Goal: Task Accomplishment & Management: Use online tool/utility

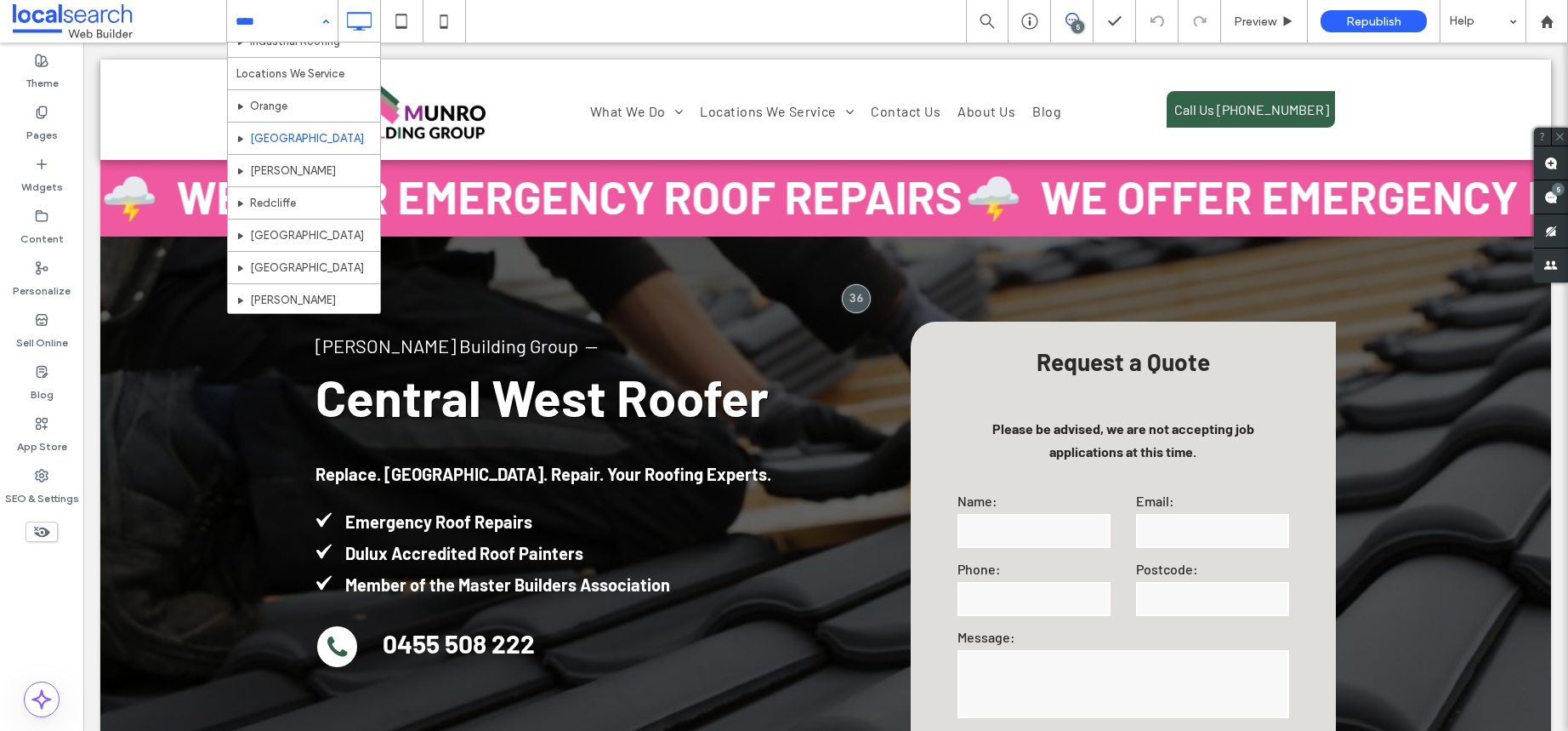
scroll to position [205, 0]
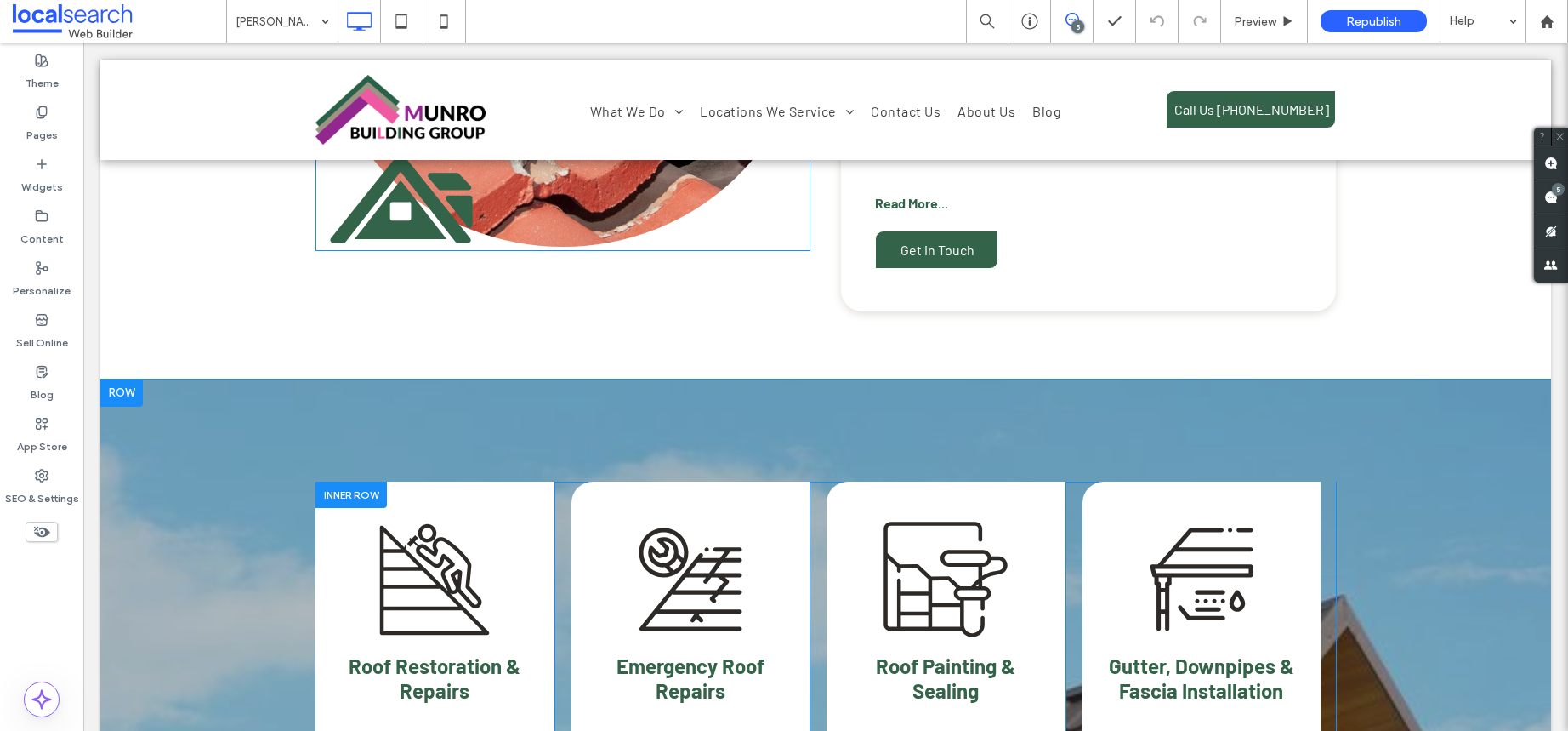
scroll to position [1380, 0]
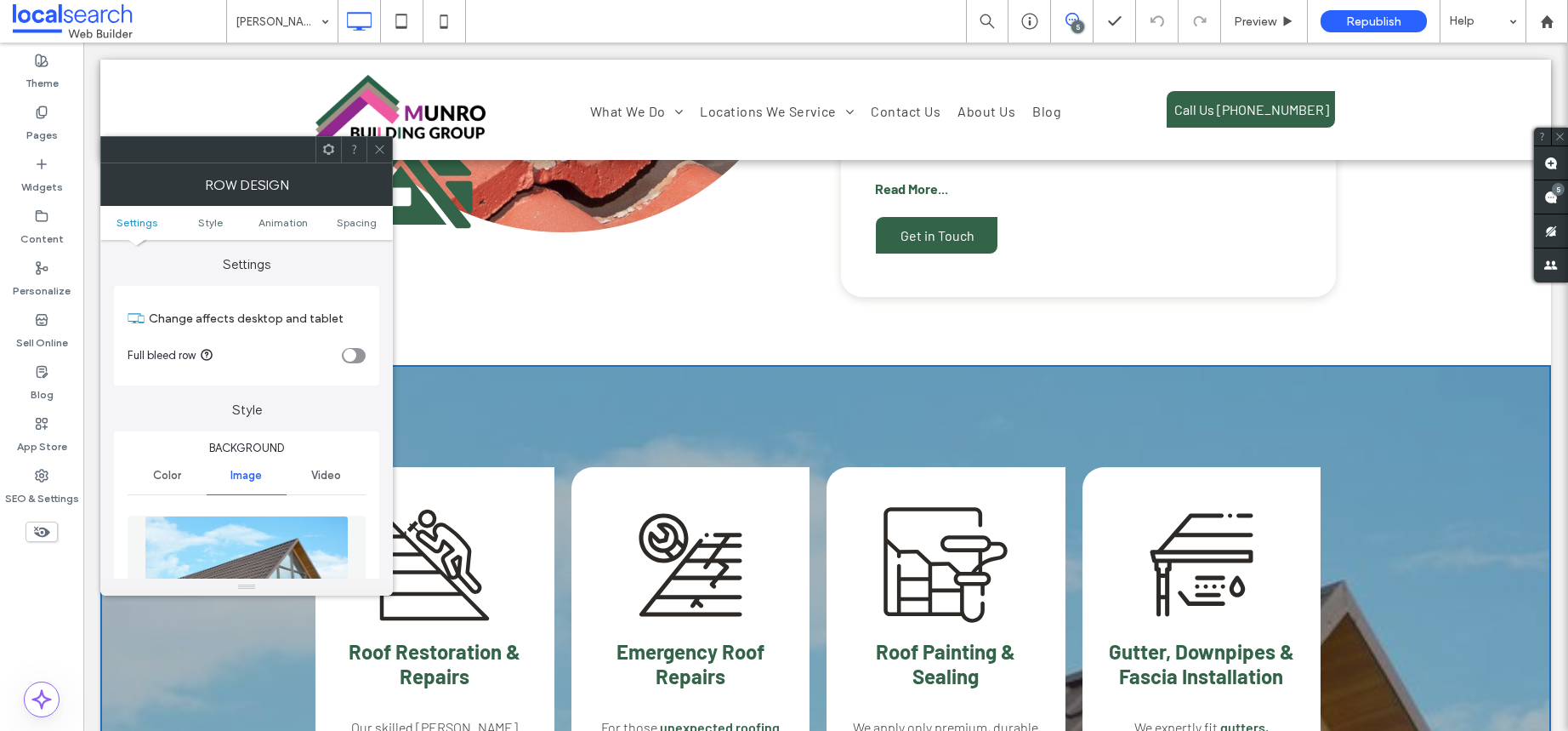
click at [380, 151] on icon at bounding box center [380, 149] width 13 height 13
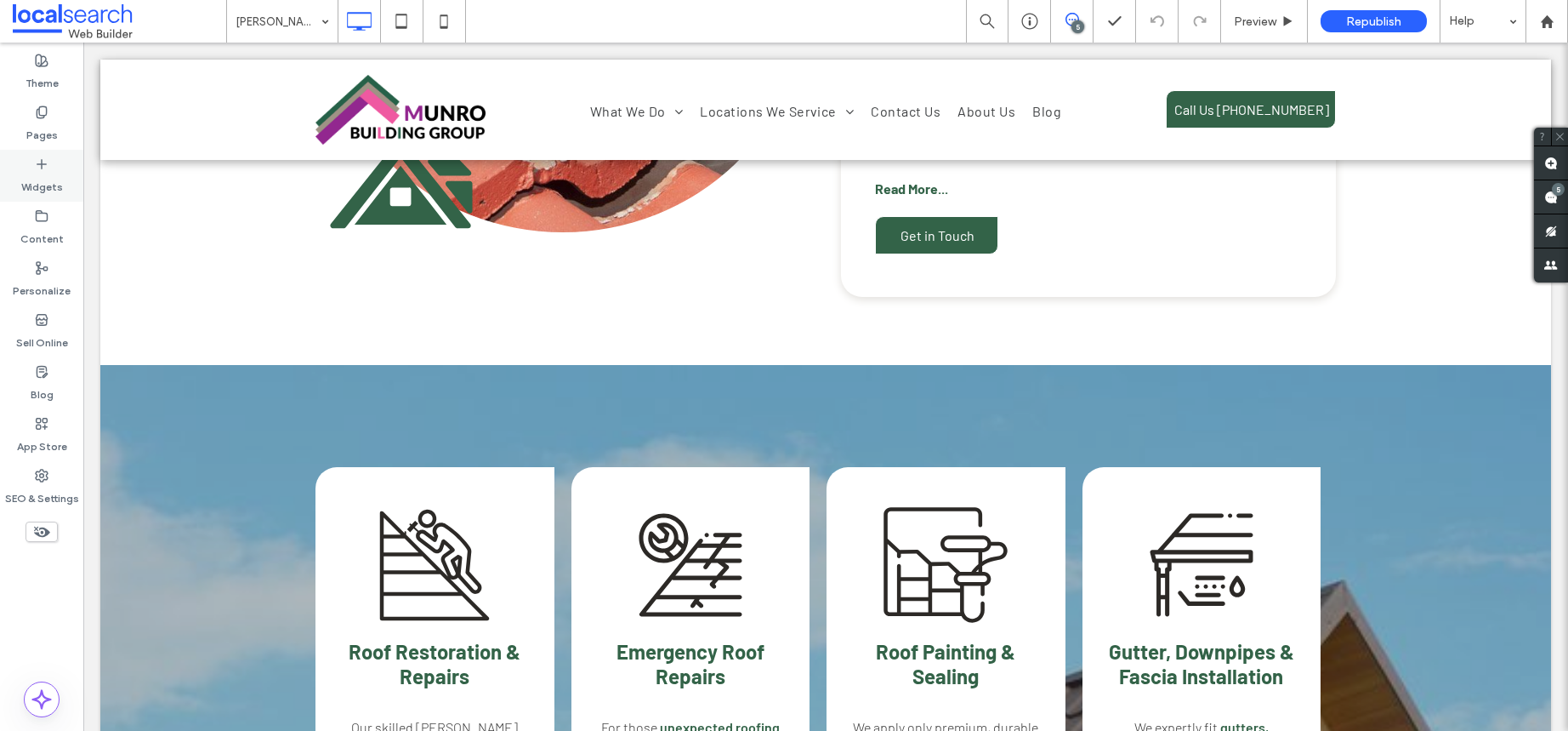
click at [45, 184] on label "Widgets" at bounding box center [41, 183] width 41 height 24
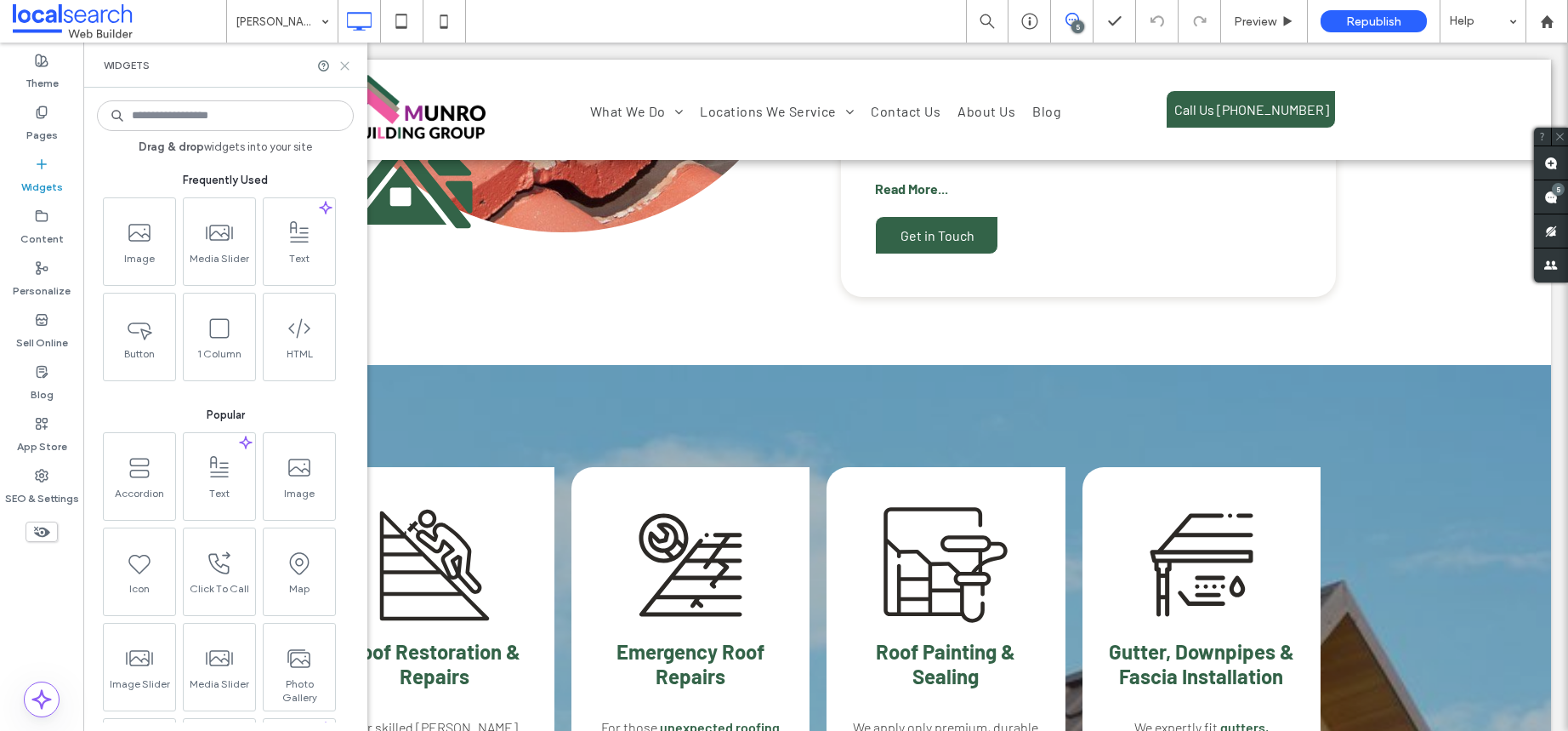
click at [347, 65] on icon at bounding box center [345, 66] width 13 height 13
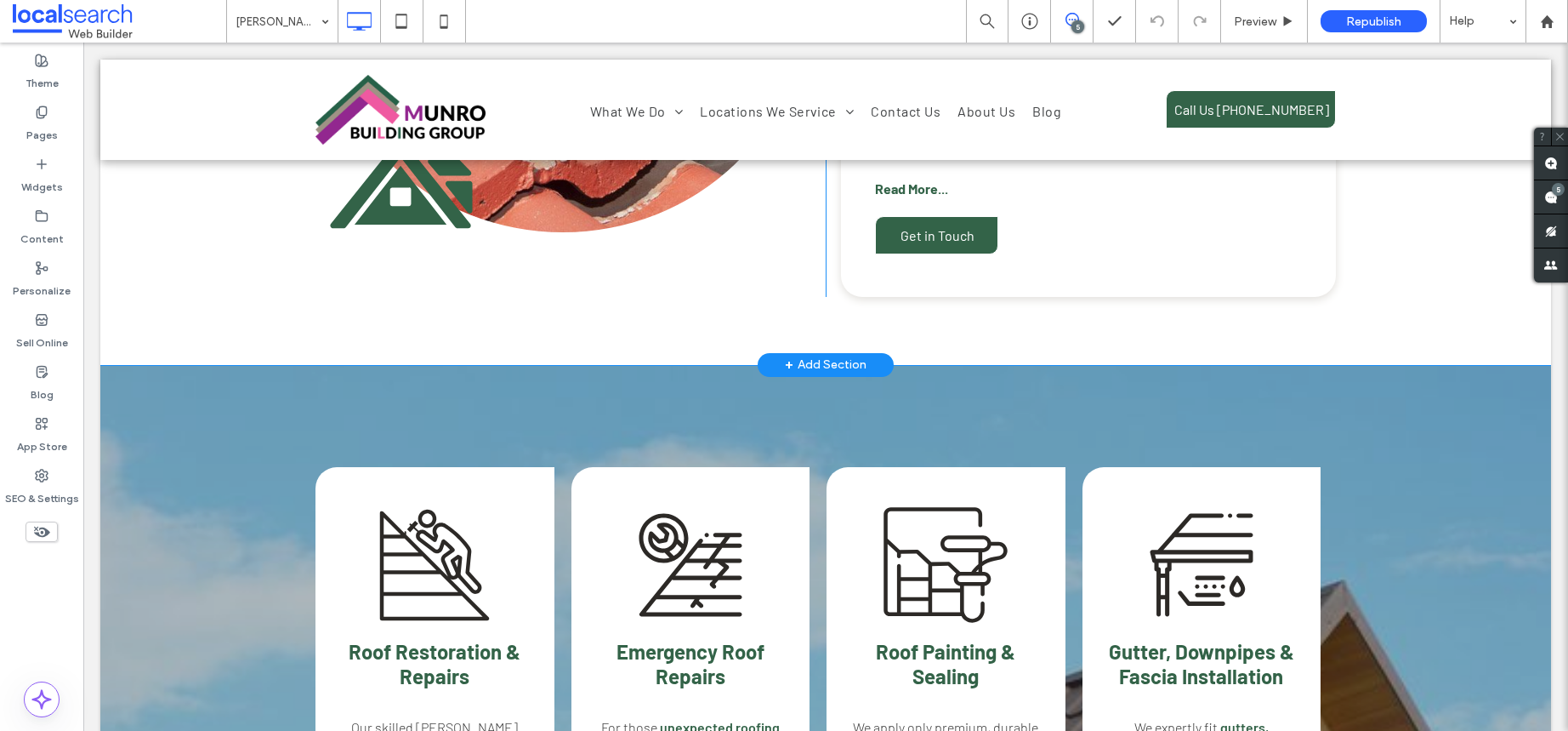
click at [802, 356] on div "+ Add Section" at bounding box center [825, 365] width 82 height 18
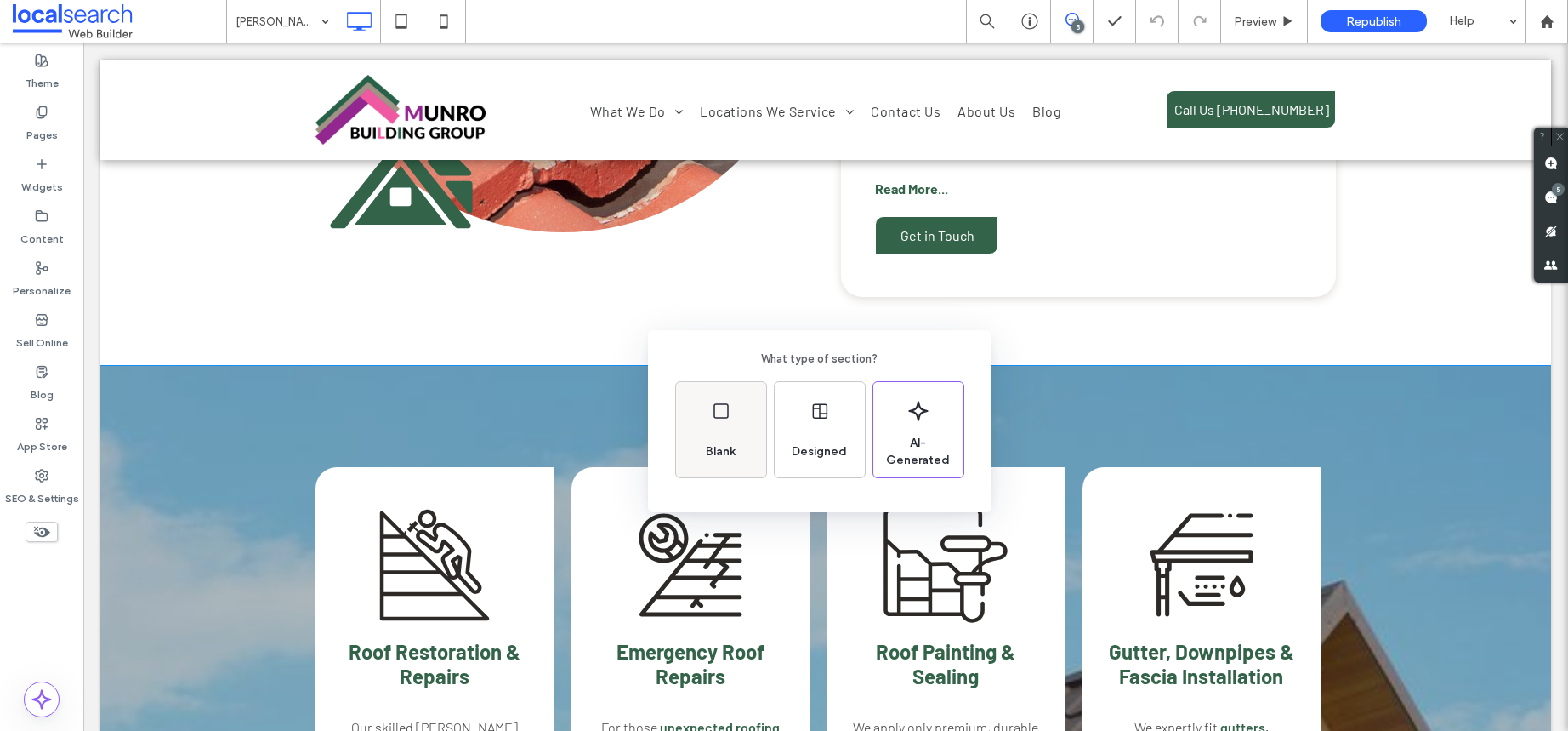
click at [744, 416] on div "Blank" at bounding box center [722, 429] width 90 height 96
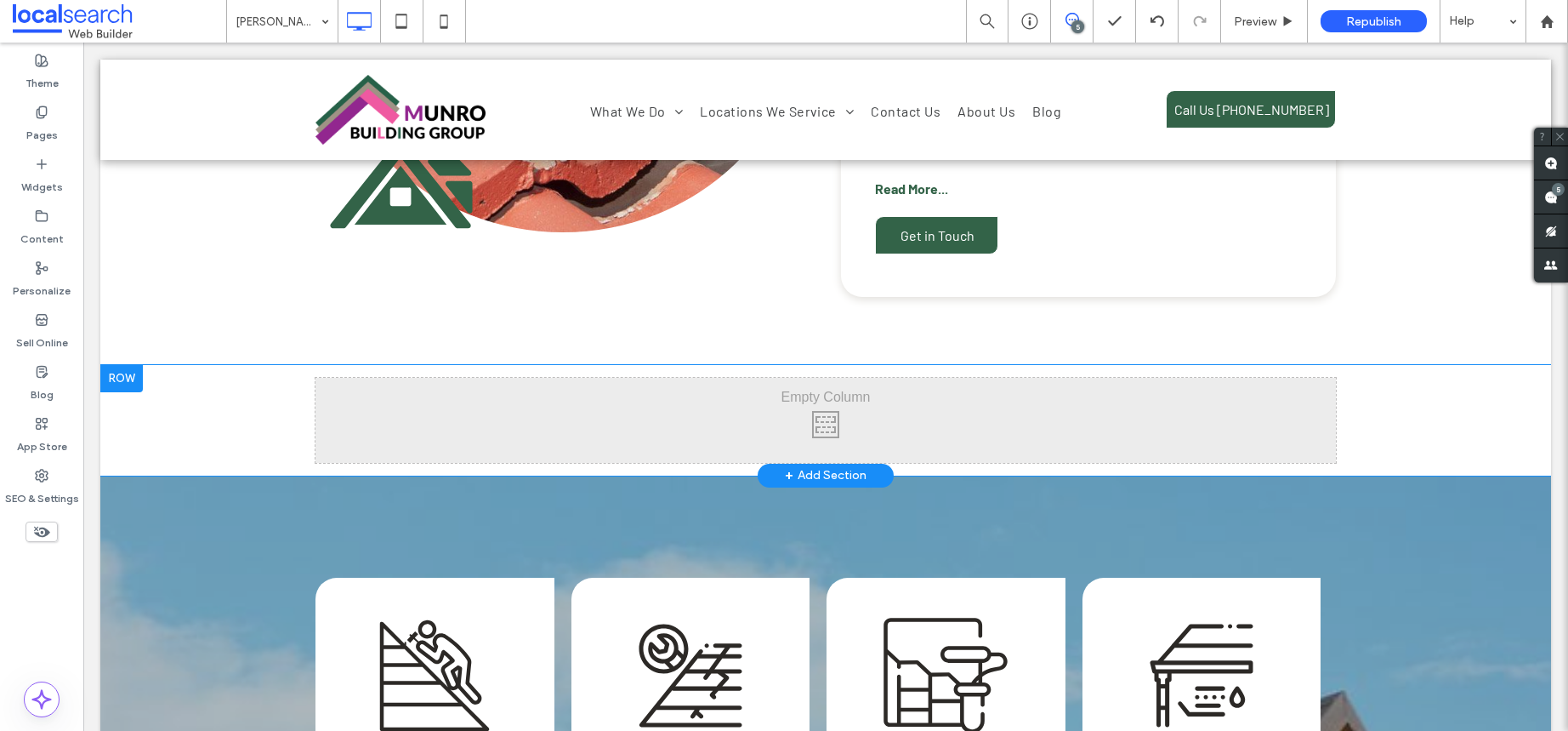
click at [118, 365] on div at bounding box center [121, 379] width 42 height 28
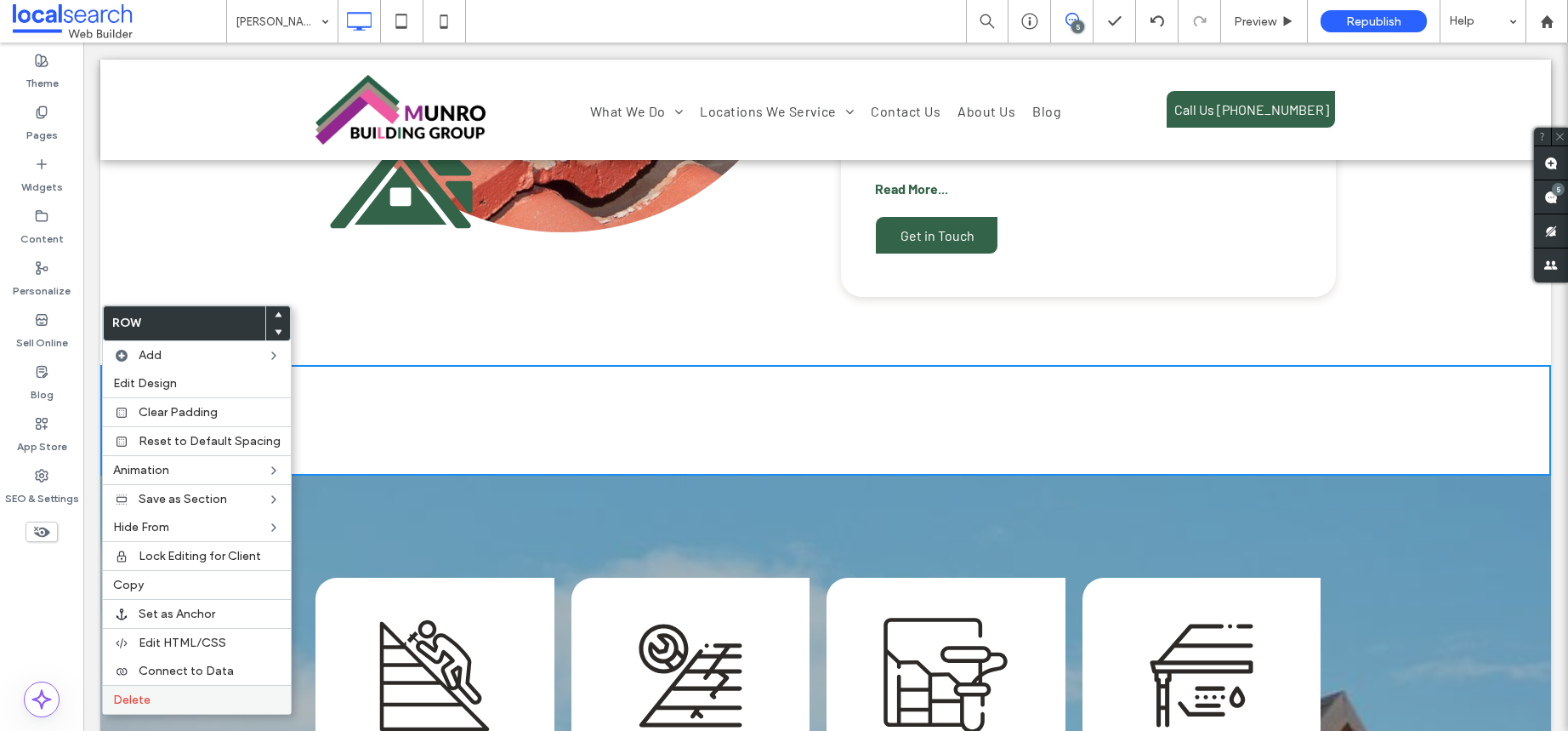
drag, startPoint x: 187, startPoint y: 702, endPoint x: 199, endPoint y: 698, distance: 12.6
click at [187, 702] on label "Delete" at bounding box center [197, 700] width 167 height 15
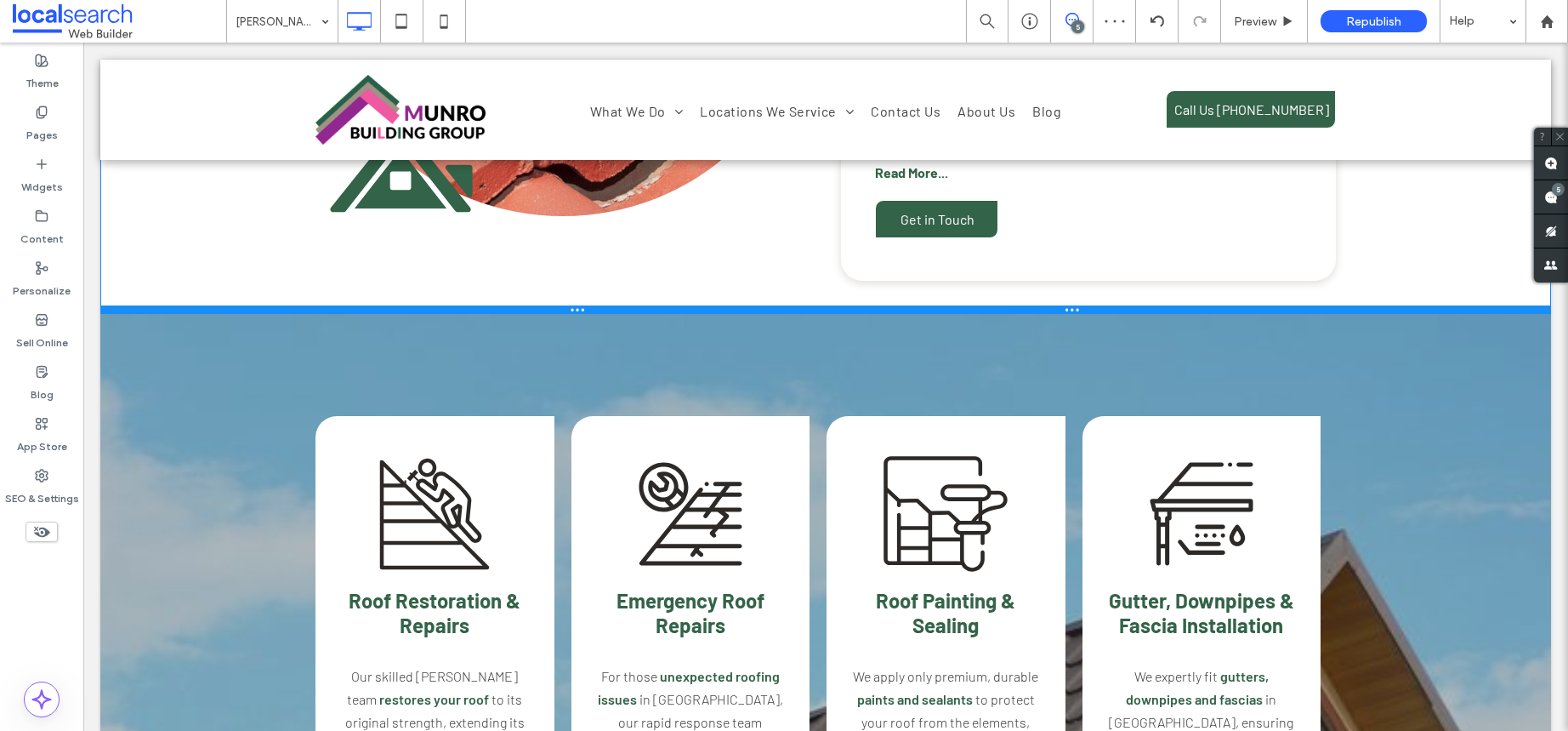
drag, startPoint x: 736, startPoint y: 300, endPoint x: 831, endPoint y: 310, distance: 95.5
click at [744, 305] on div at bounding box center [825, 309] width 1451 height 8
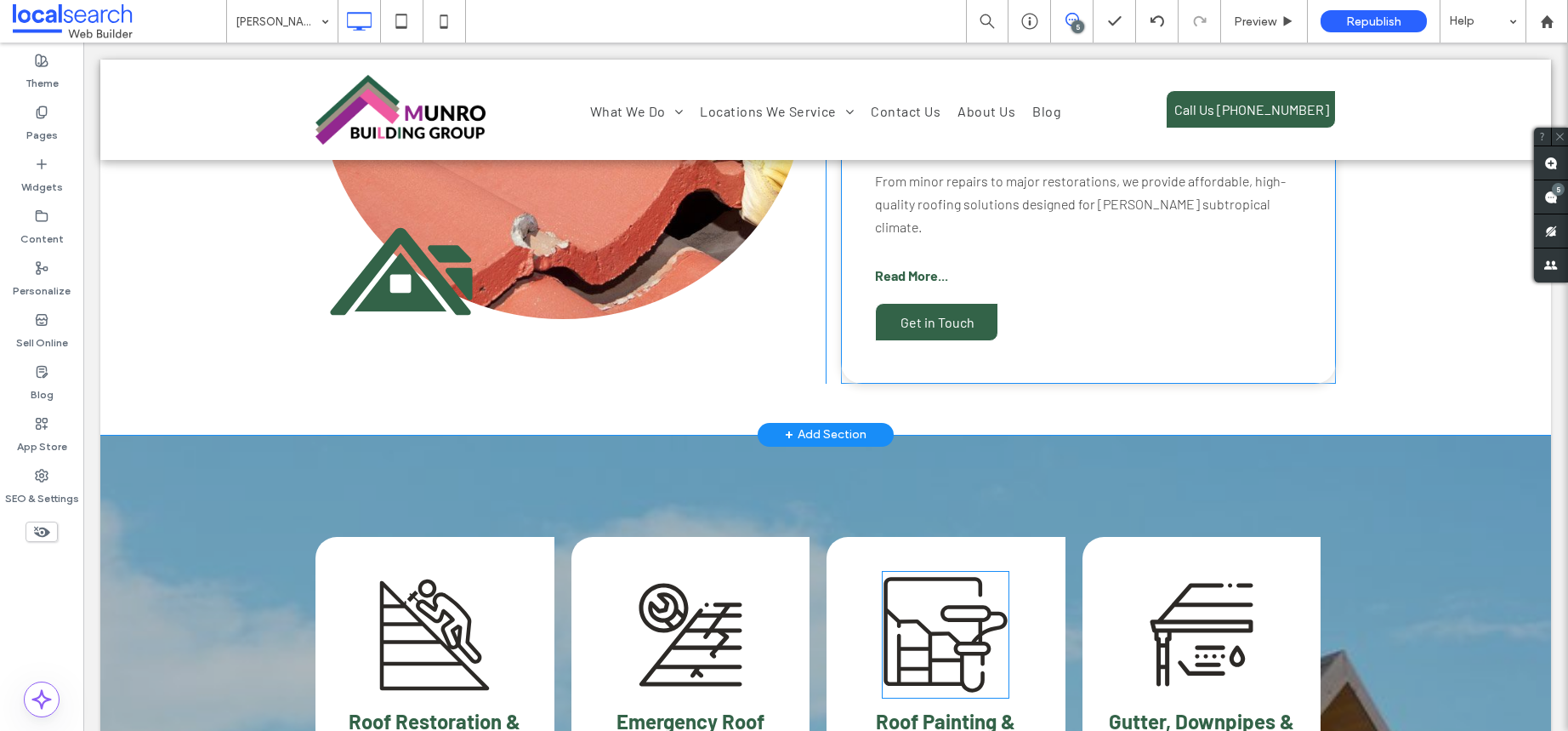
scroll to position [1070, 0]
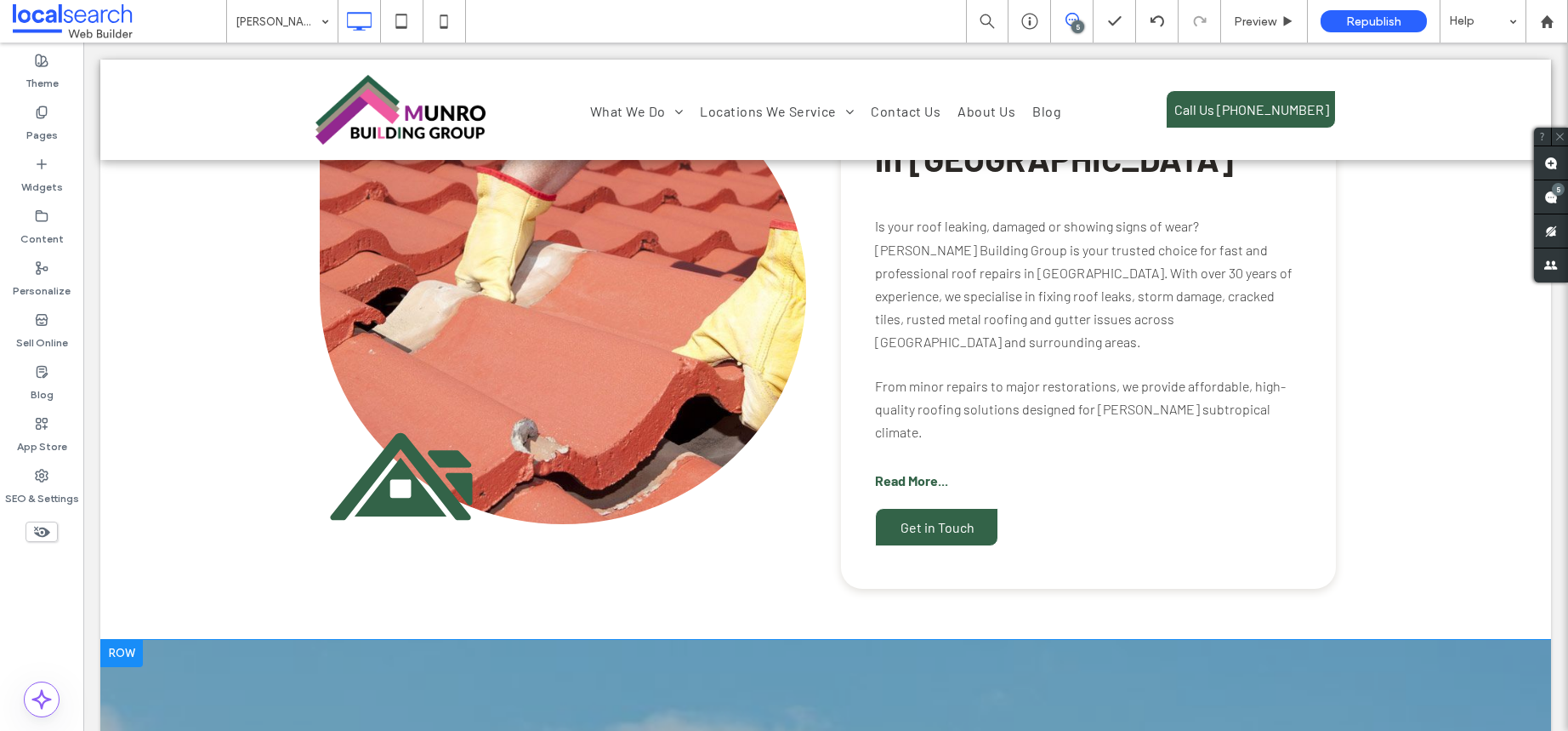
drag, startPoint x: 813, startPoint y: 658, endPoint x: 808, endPoint y: 629, distance: 29.4
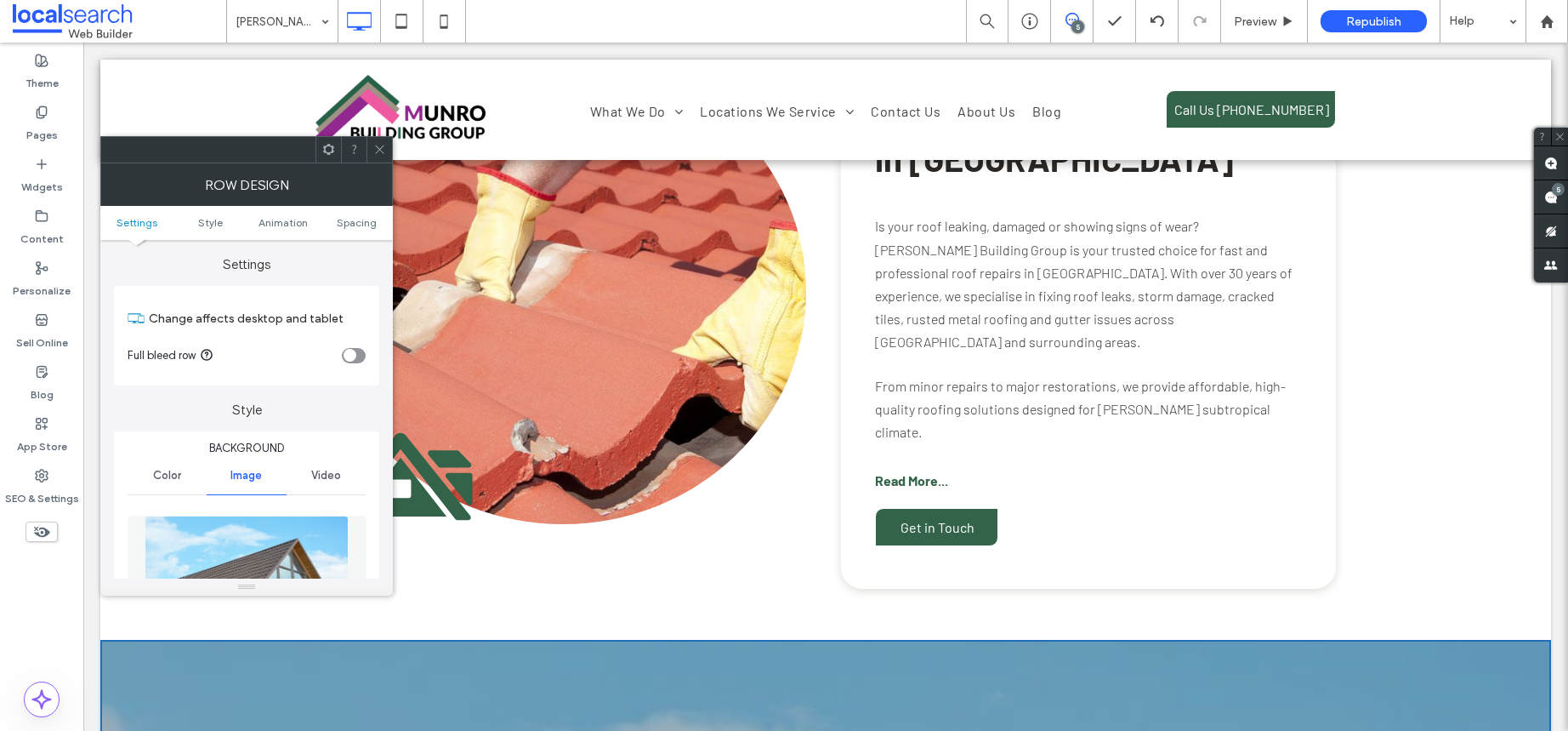
click at [390, 157] on div at bounding box center [380, 150] width 26 height 26
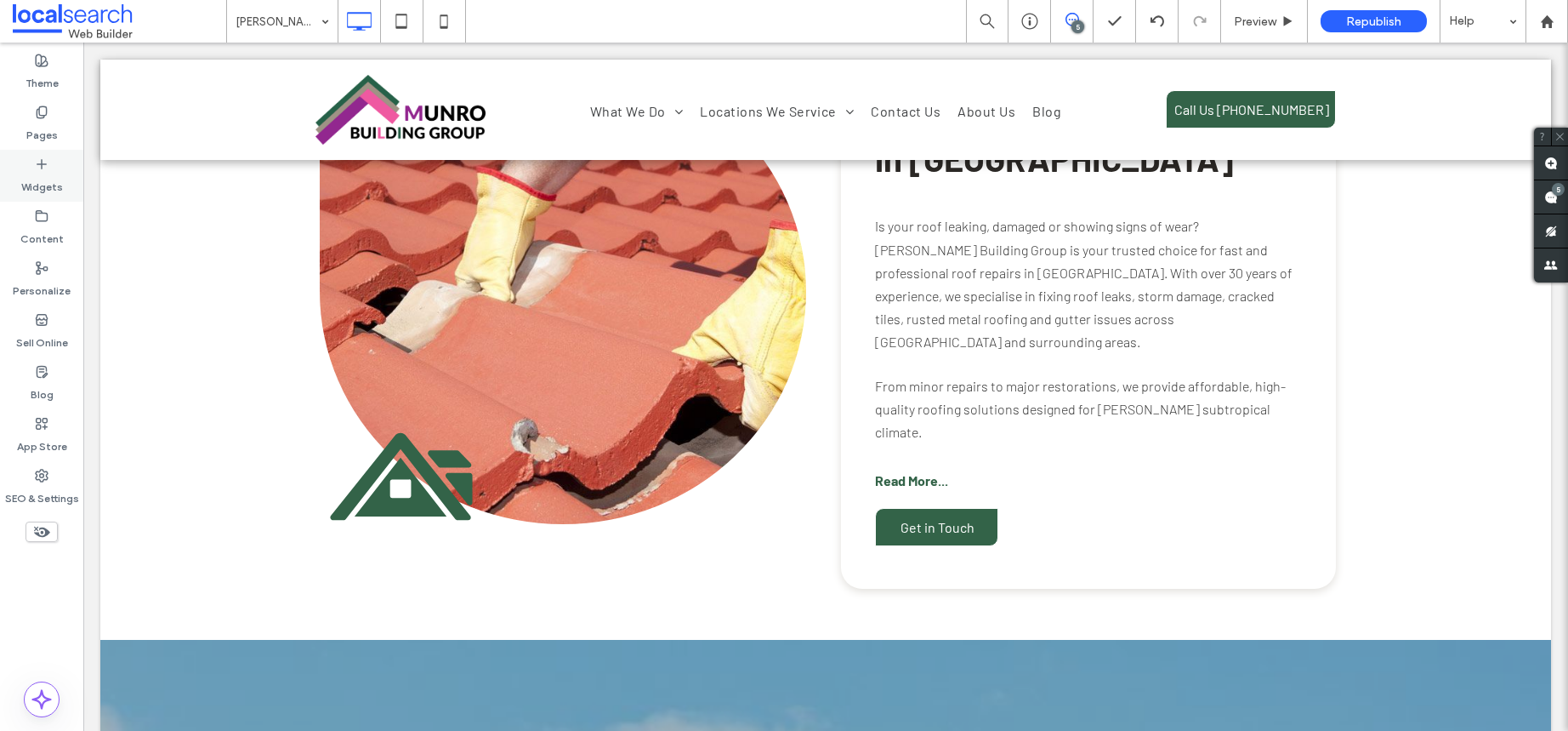
click at [55, 176] on label "Widgets" at bounding box center [41, 183] width 41 height 24
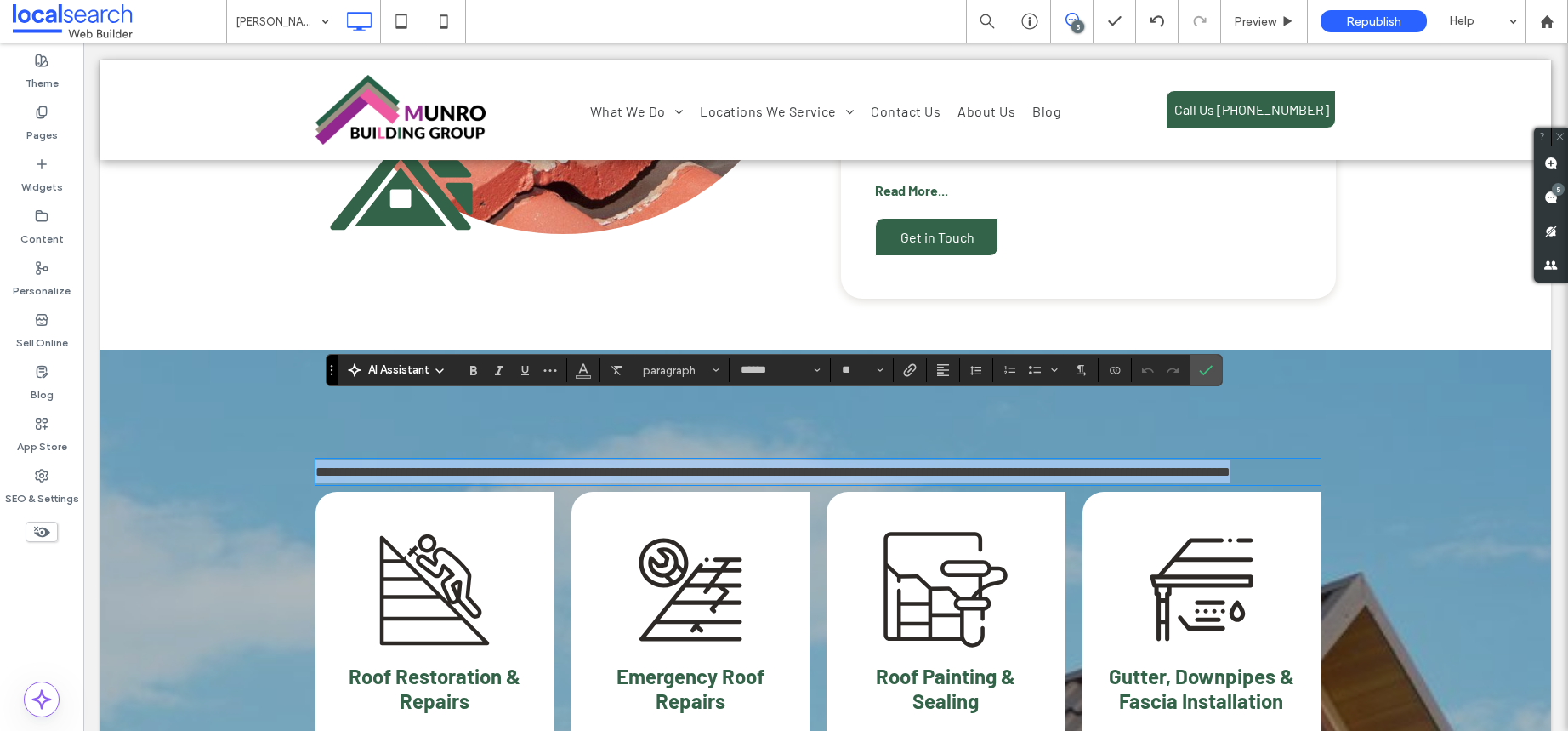
scroll to position [1360, 0]
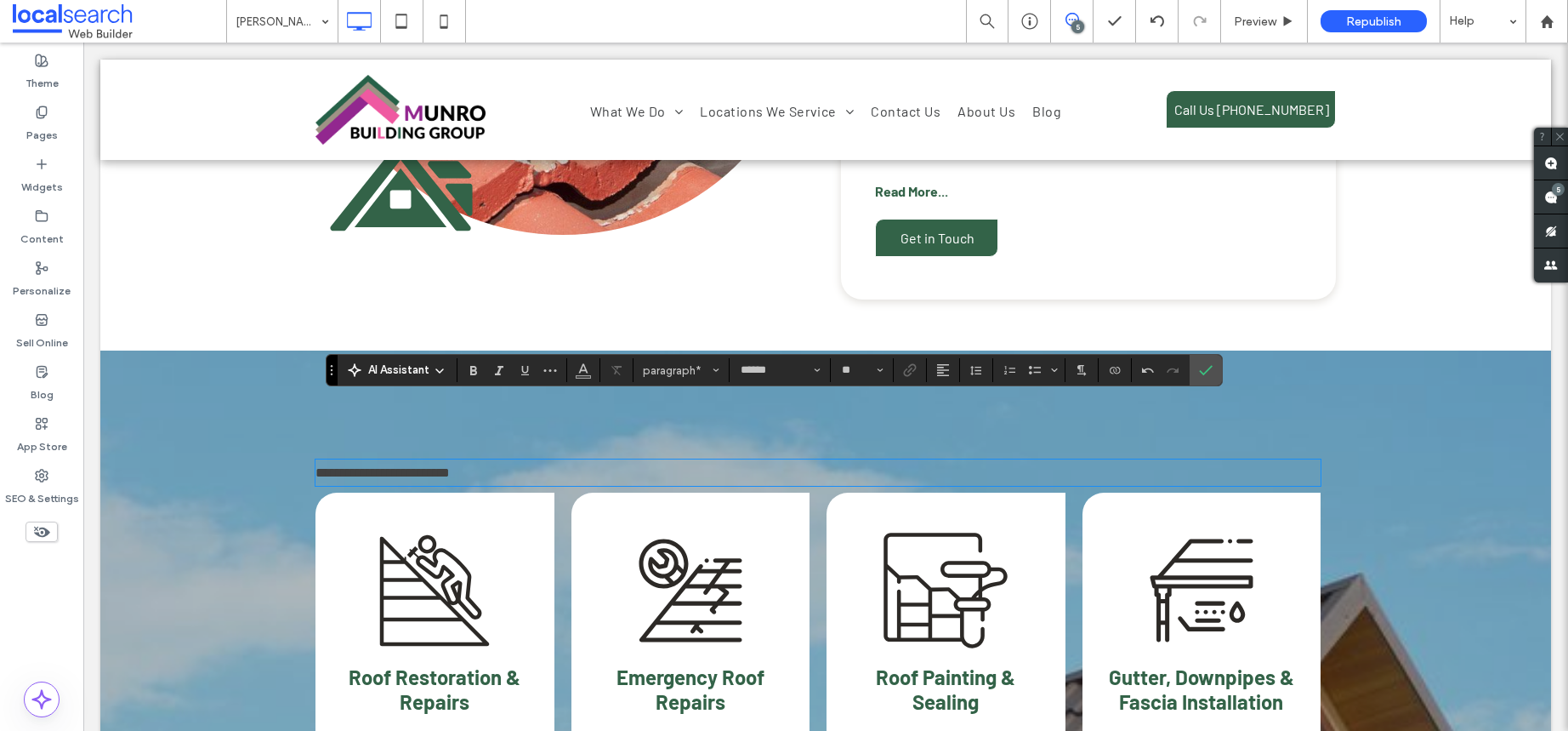
click at [415, 466] on span "**********" at bounding box center [382, 473] width 134 height 13
click at [439, 466] on span "**********" at bounding box center [382, 473] width 134 height 13
click at [704, 369] on span "paragraph" at bounding box center [676, 371] width 66 height 13
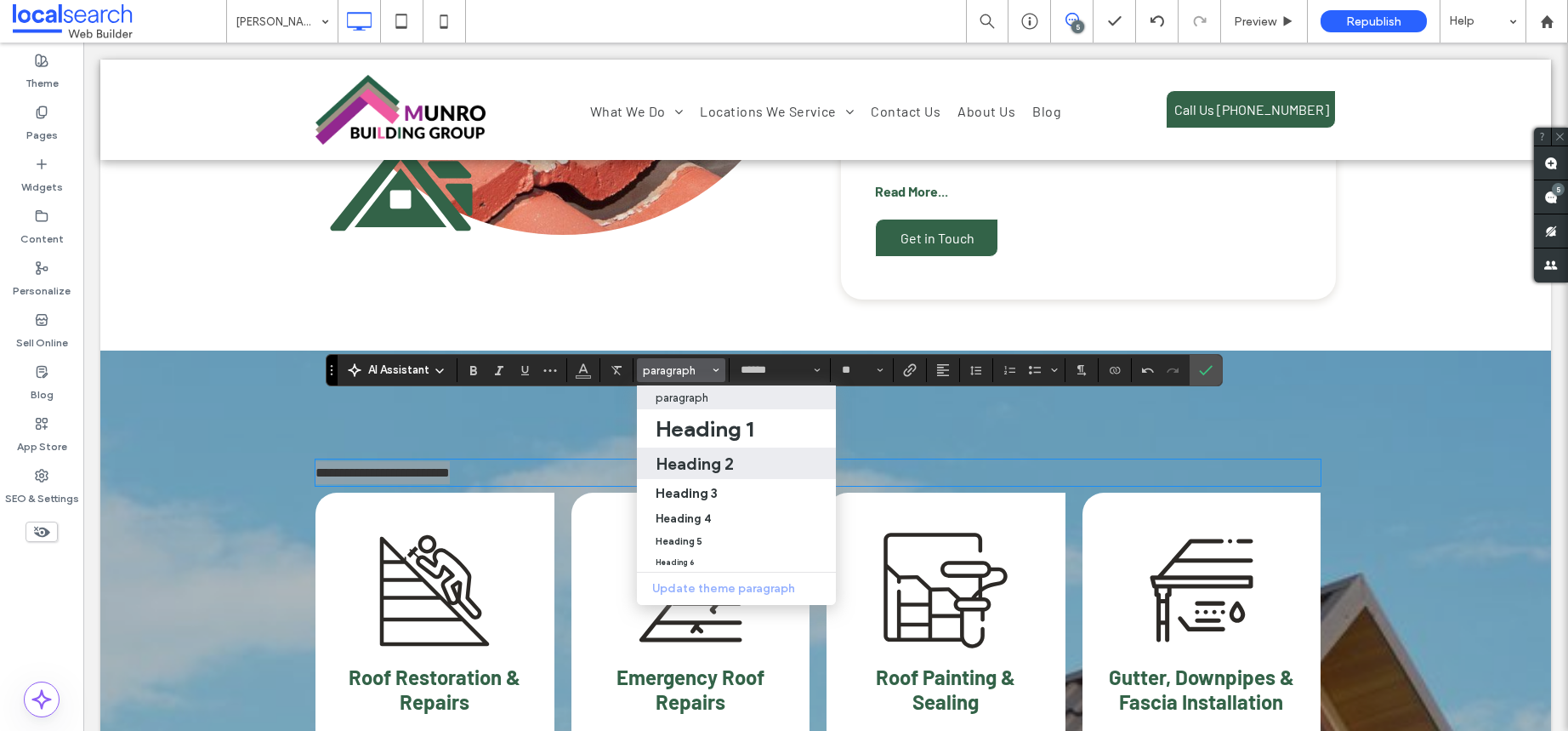
click at [719, 462] on h2 "Heading 2" at bounding box center [694, 463] width 78 height 20
type input "**"
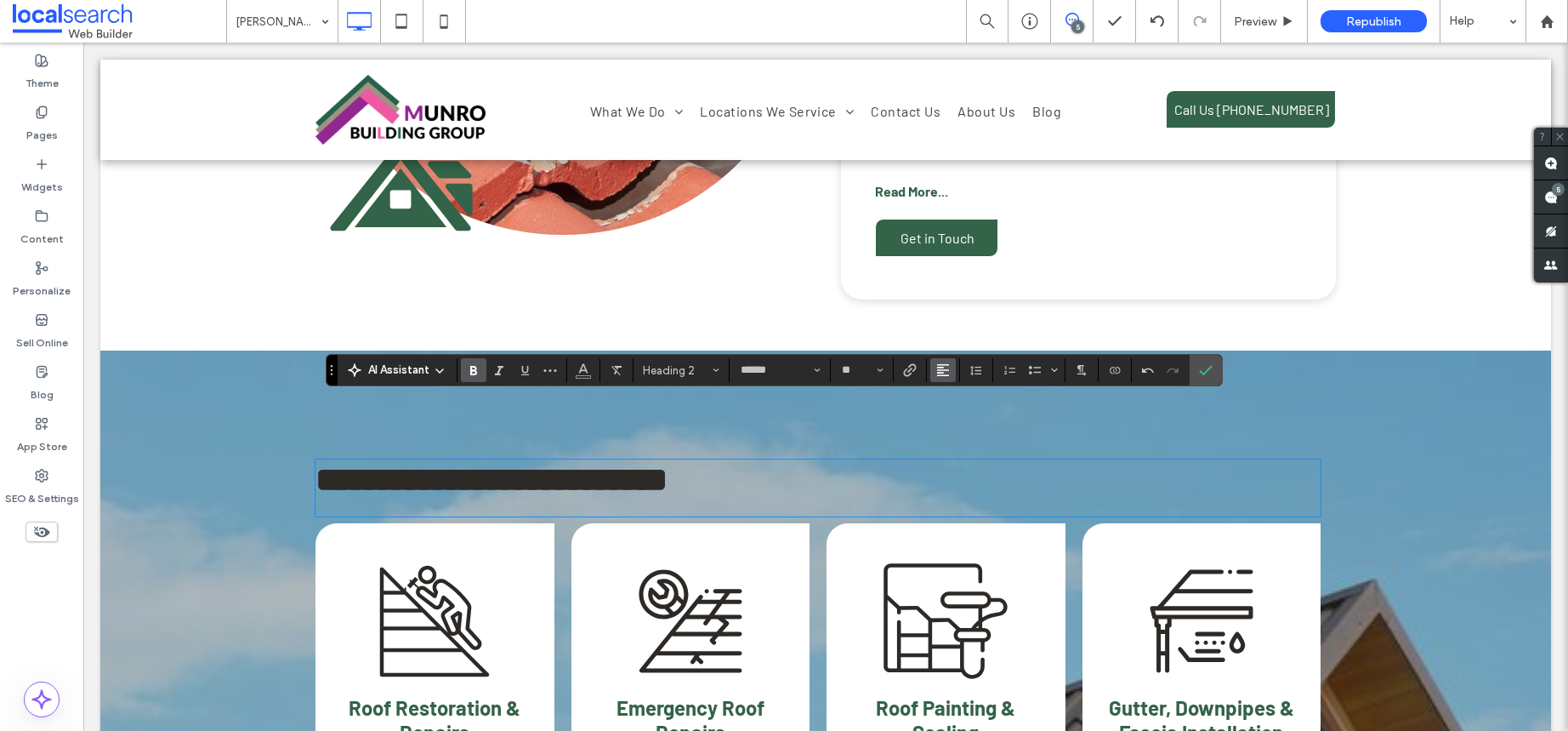
click at [945, 368] on icon "Alignment" at bounding box center [943, 370] width 14 height 14
click at [965, 417] on div "ui.textEditor.alignment.center" at bounding box center [960, 422] width 22 height 14
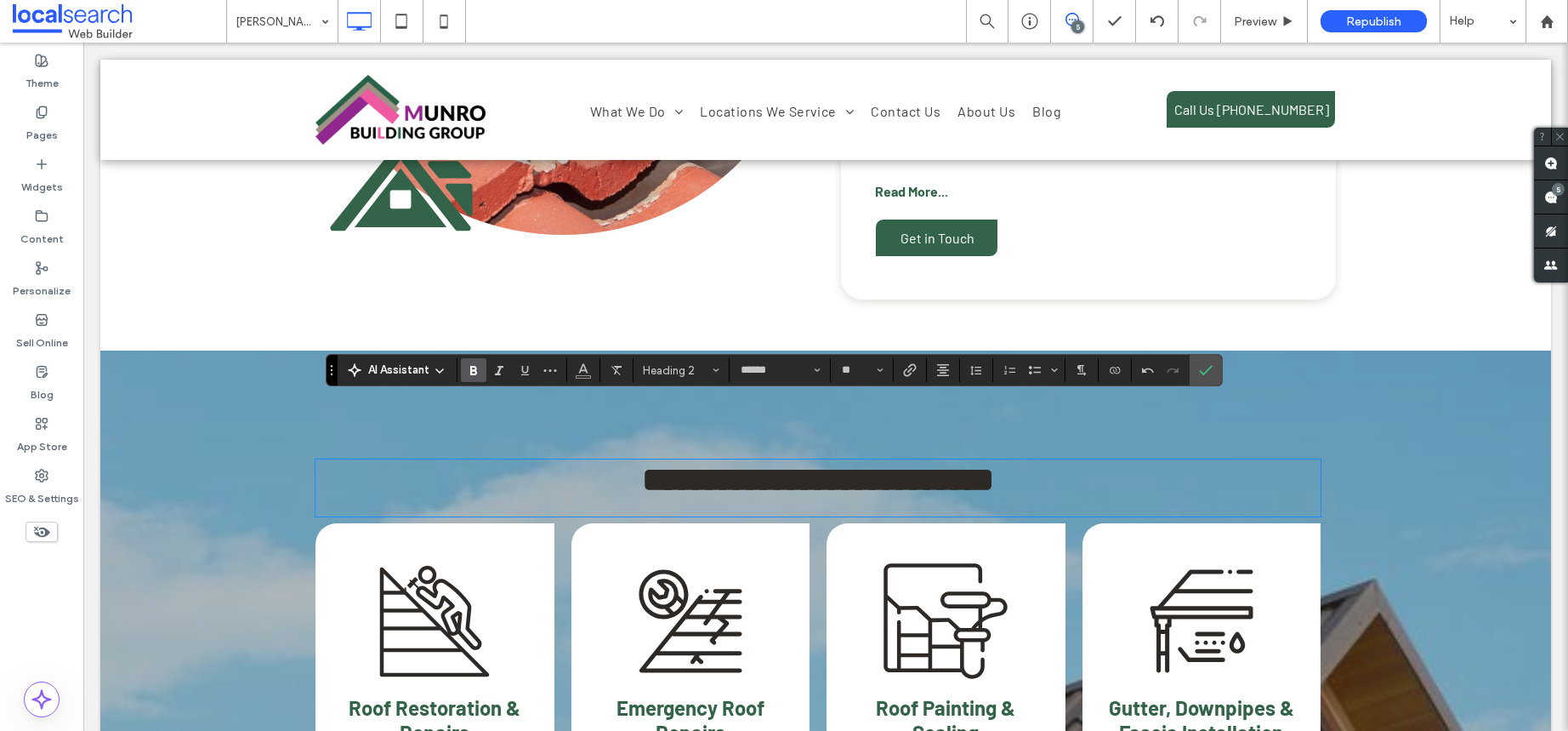
click at [1055, 462] on h2 "**********" at bounding box center [818, 480] width 1006 height 37
click at [1199, 363] on icon "Confirm" at bounding box center [1206, 370] width 14 height 14
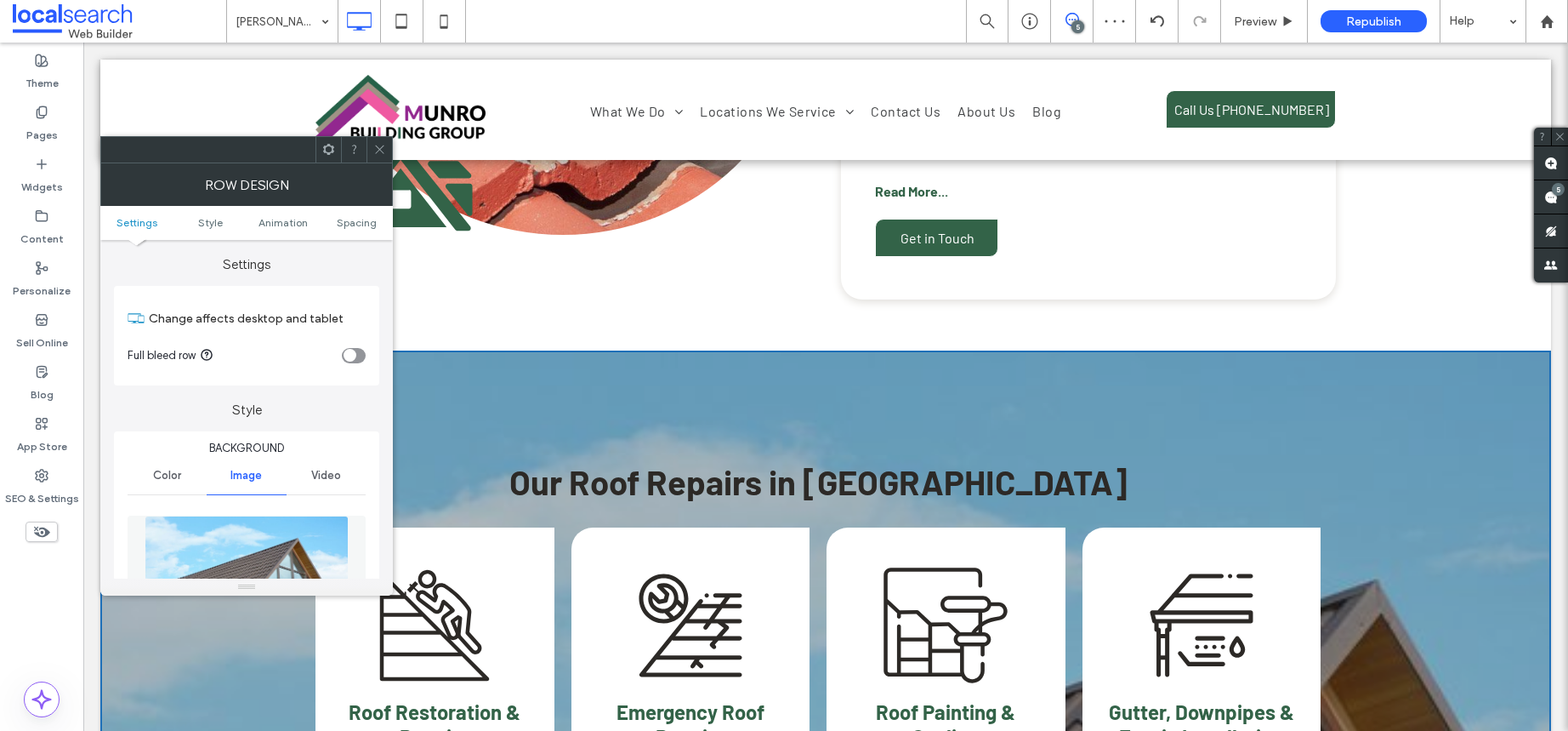
click at [375, 149] on icon at bounding box center [380, 149] width 13 height 13
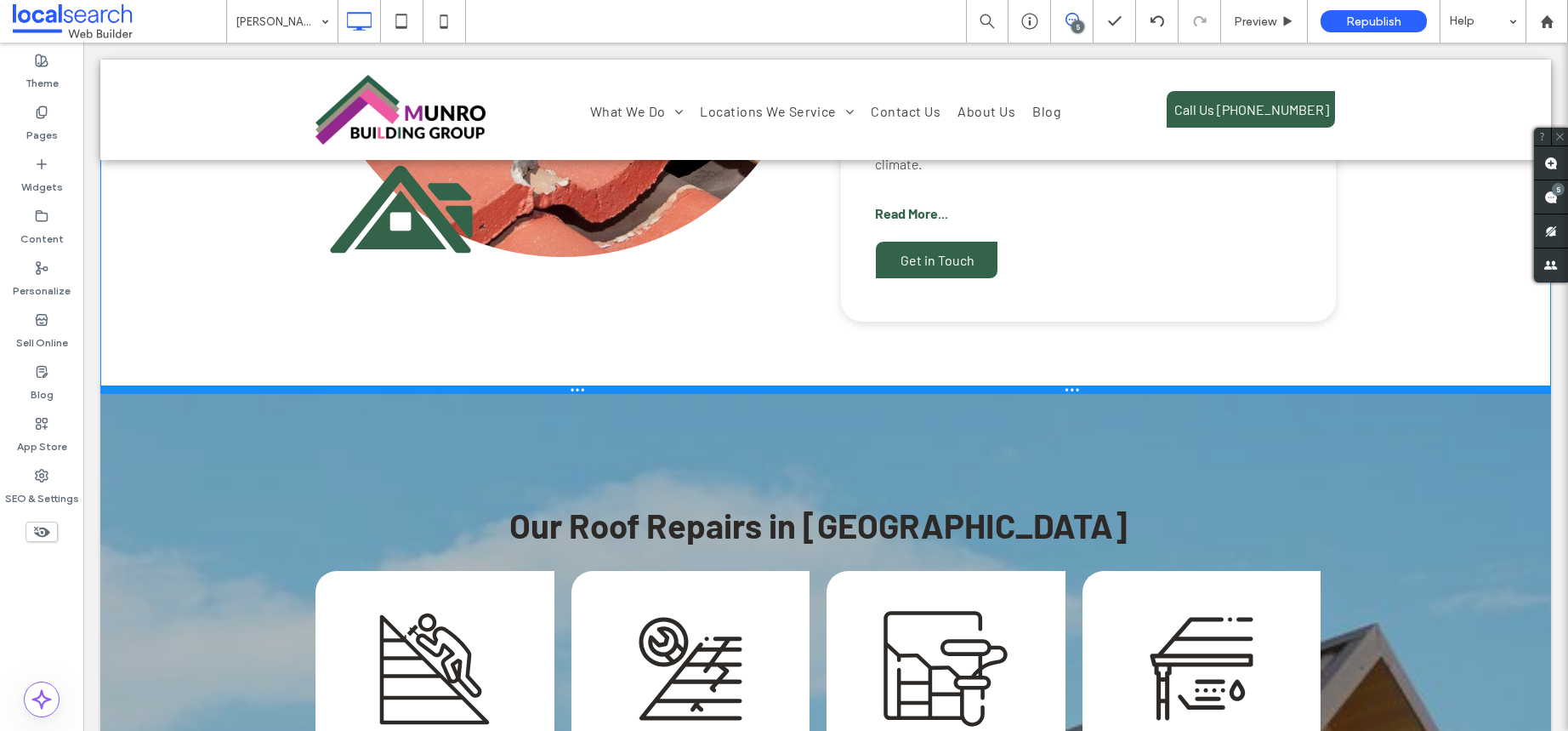
drag, startPoint x: 565, startPoint y: 286, endPoint x: 567, endPoint y: 332, distance: 46.0
click at [567, 385] on div at bounding box center [825, 389] width 1451 height 8
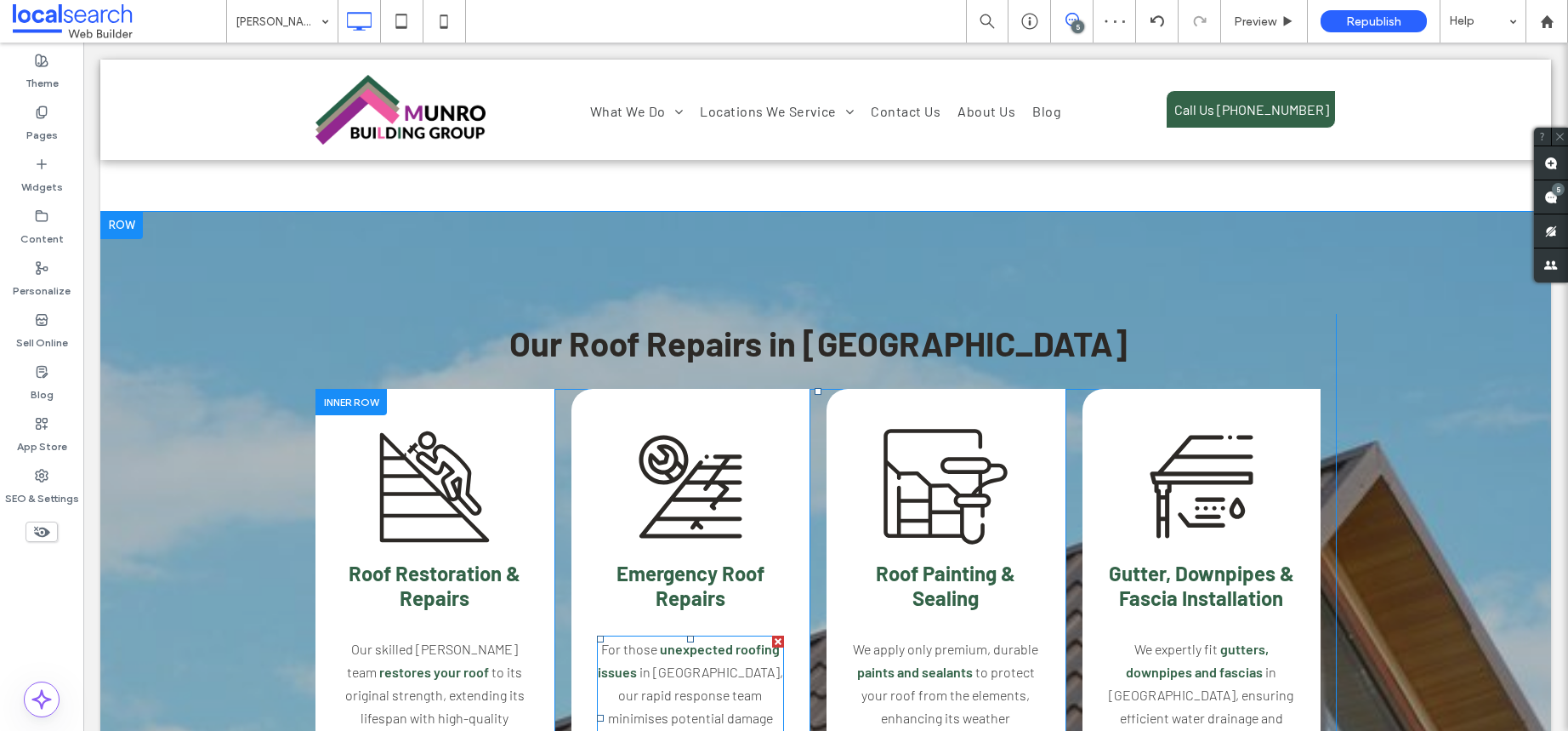
scroll to position [1496, 0]
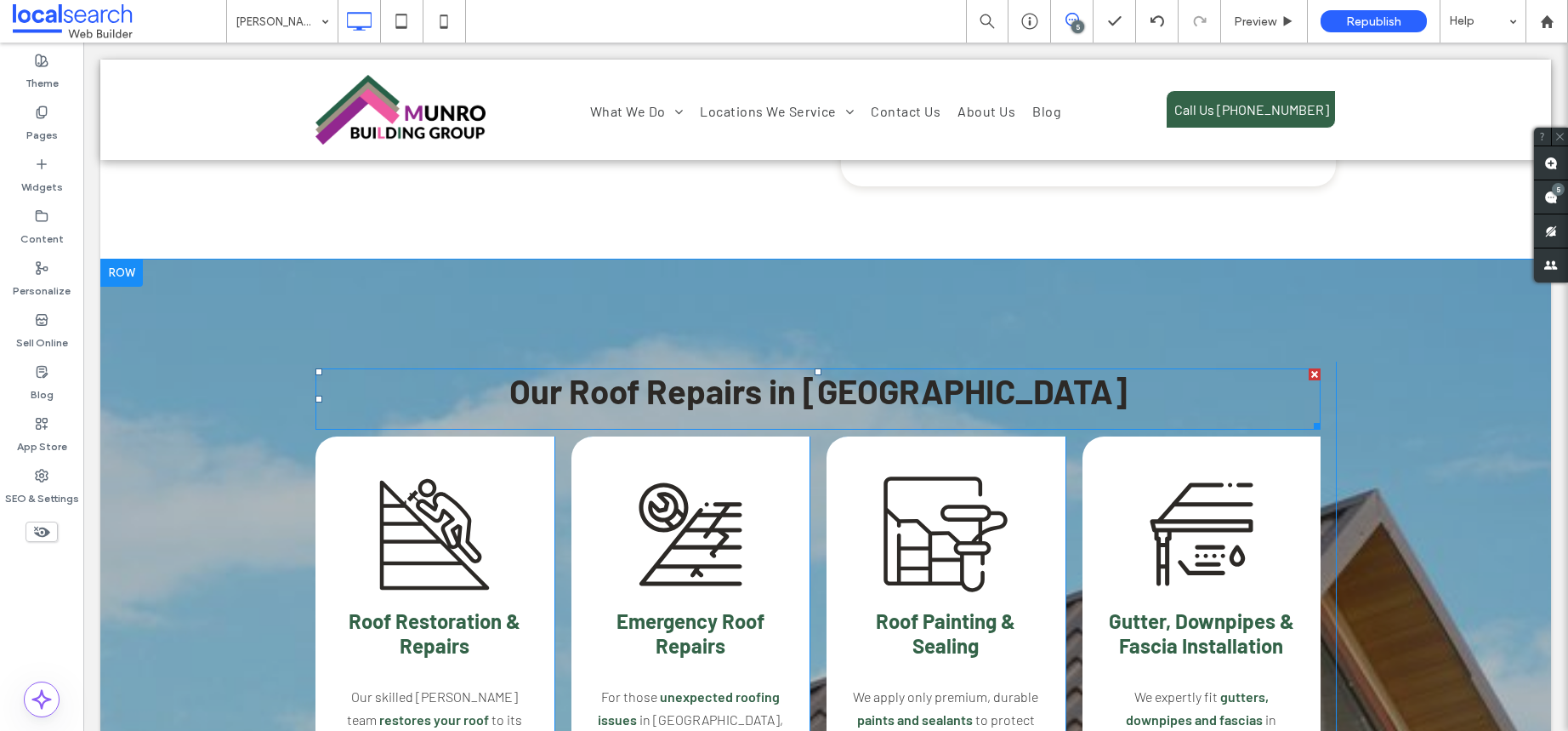
drag, startPoint x: 754, startPoint y: 308, endPoint x: 750, endPoint y: 292, distance: 16.5
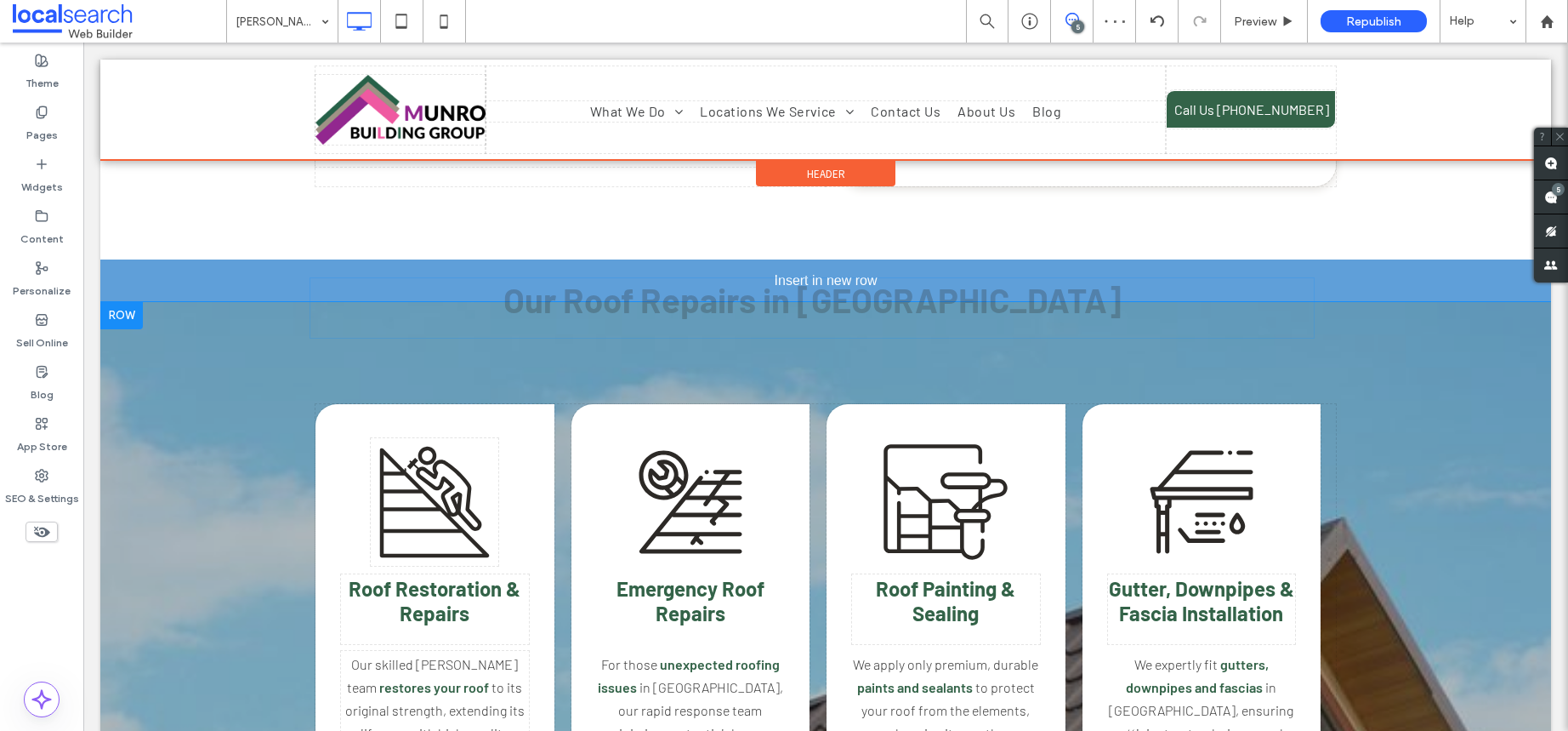
drag, startPoint x: 778, startPoint y: 308, endPoint x: 769, endPoint y: 207, distance: 101.4
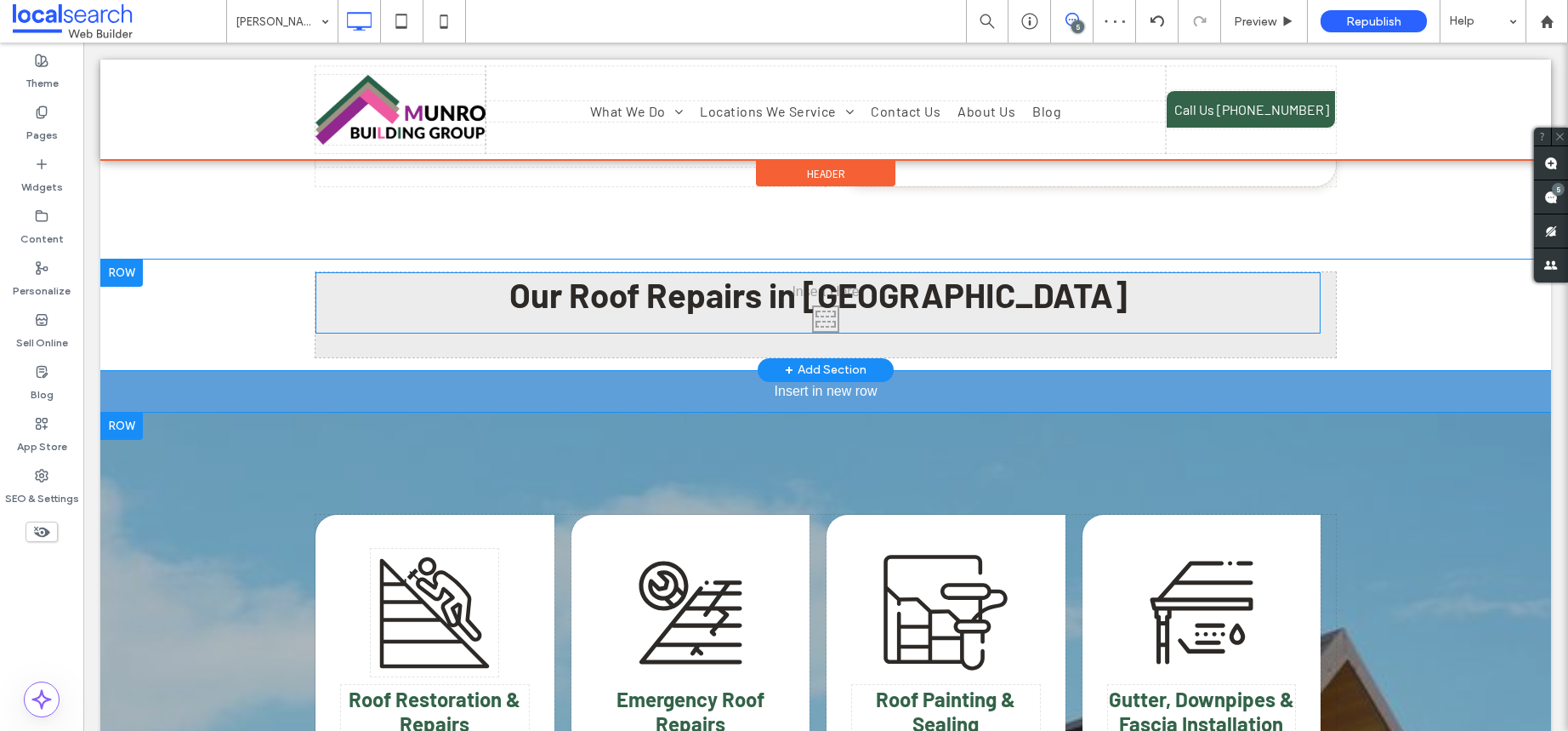
drag, startPoint x: 825, startPoint y: 211, endPoint x: 840, endPoint y: 319, distance: 109.0
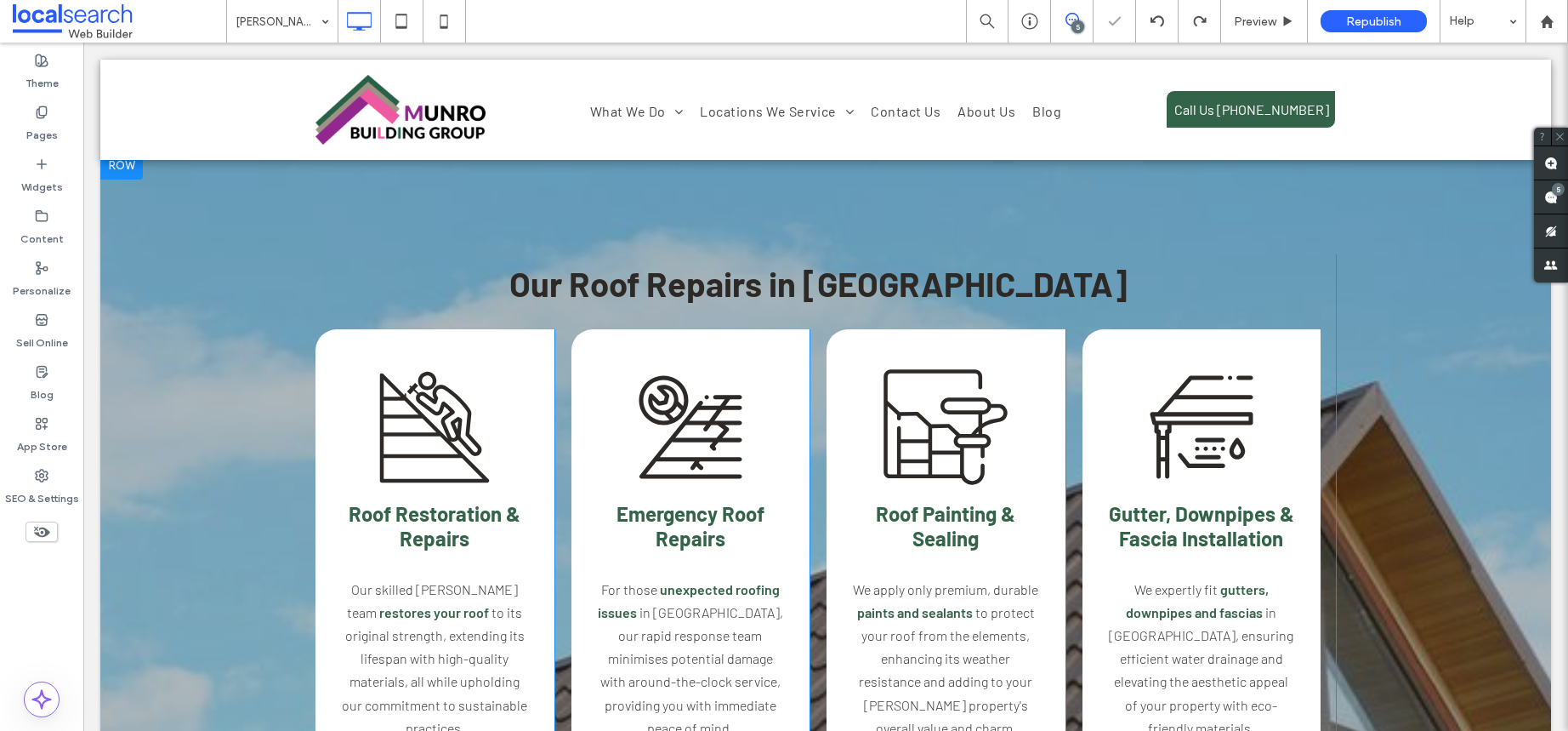
scroll to position [1457, 0]
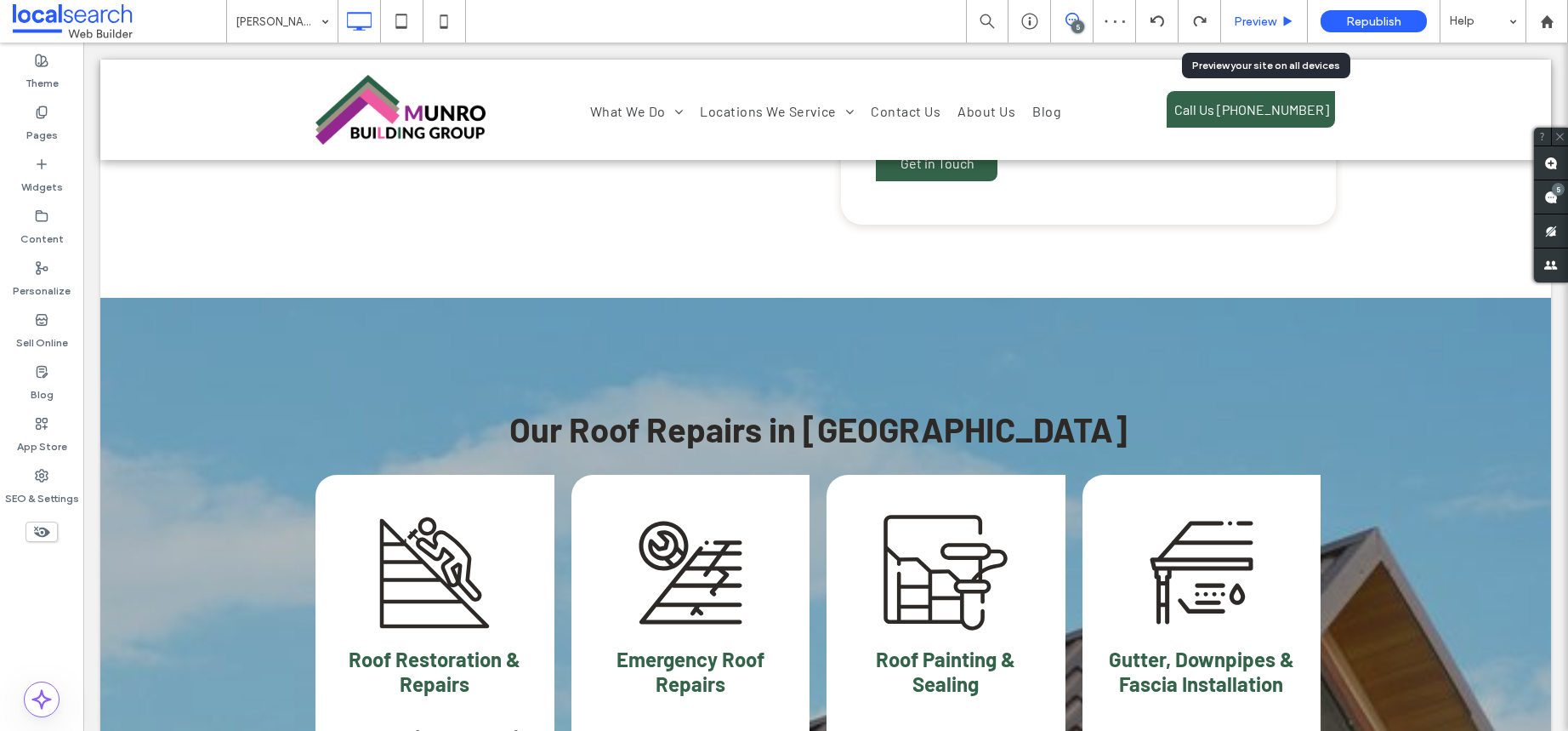
click at [1247, 8] on div "Preview" at bounding box center [1265, 21] width 86 height 42
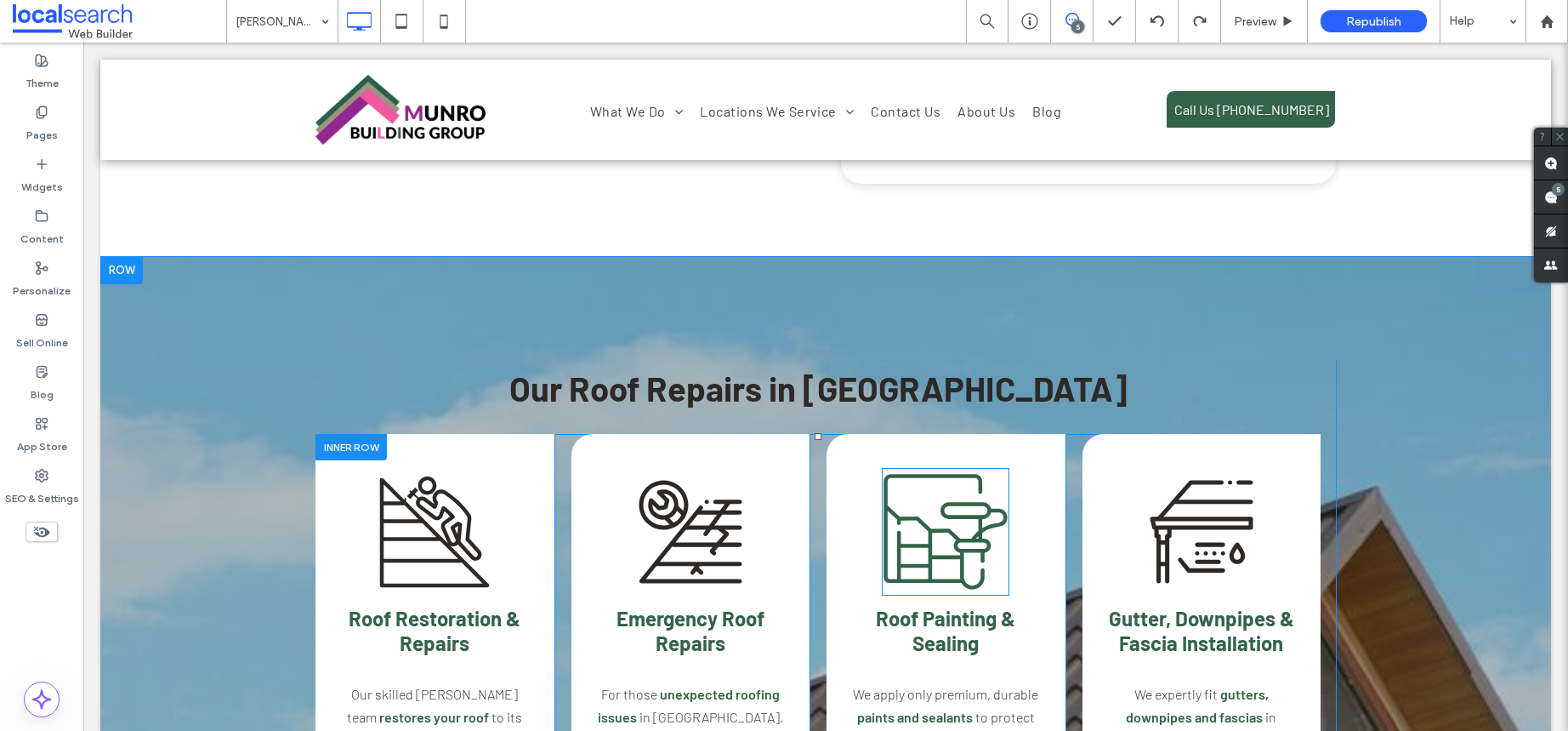
scroll to position [1491, 0]
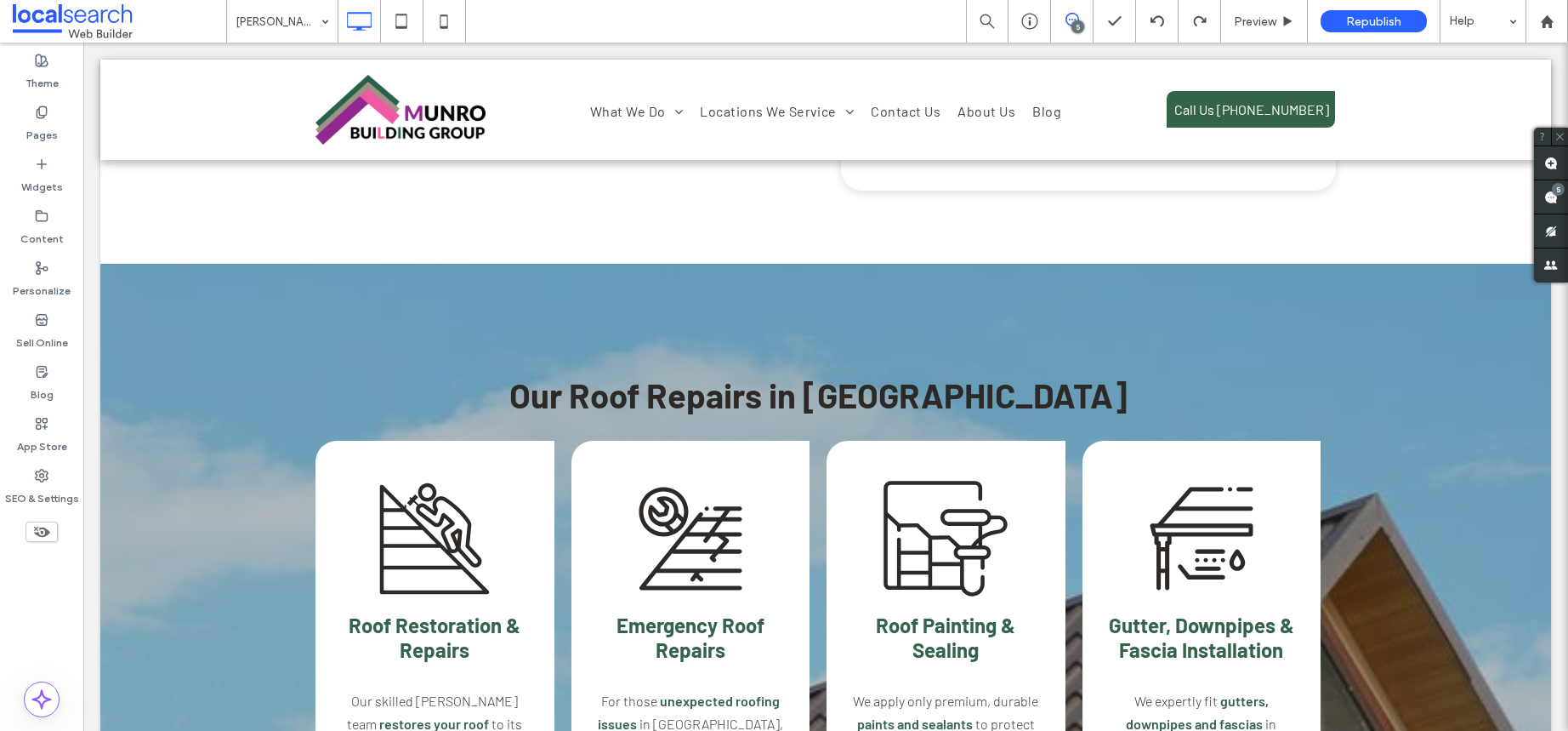
click at [1406, 25] on div "Republish" at bounding box center [1374, 21] width 107 height 22
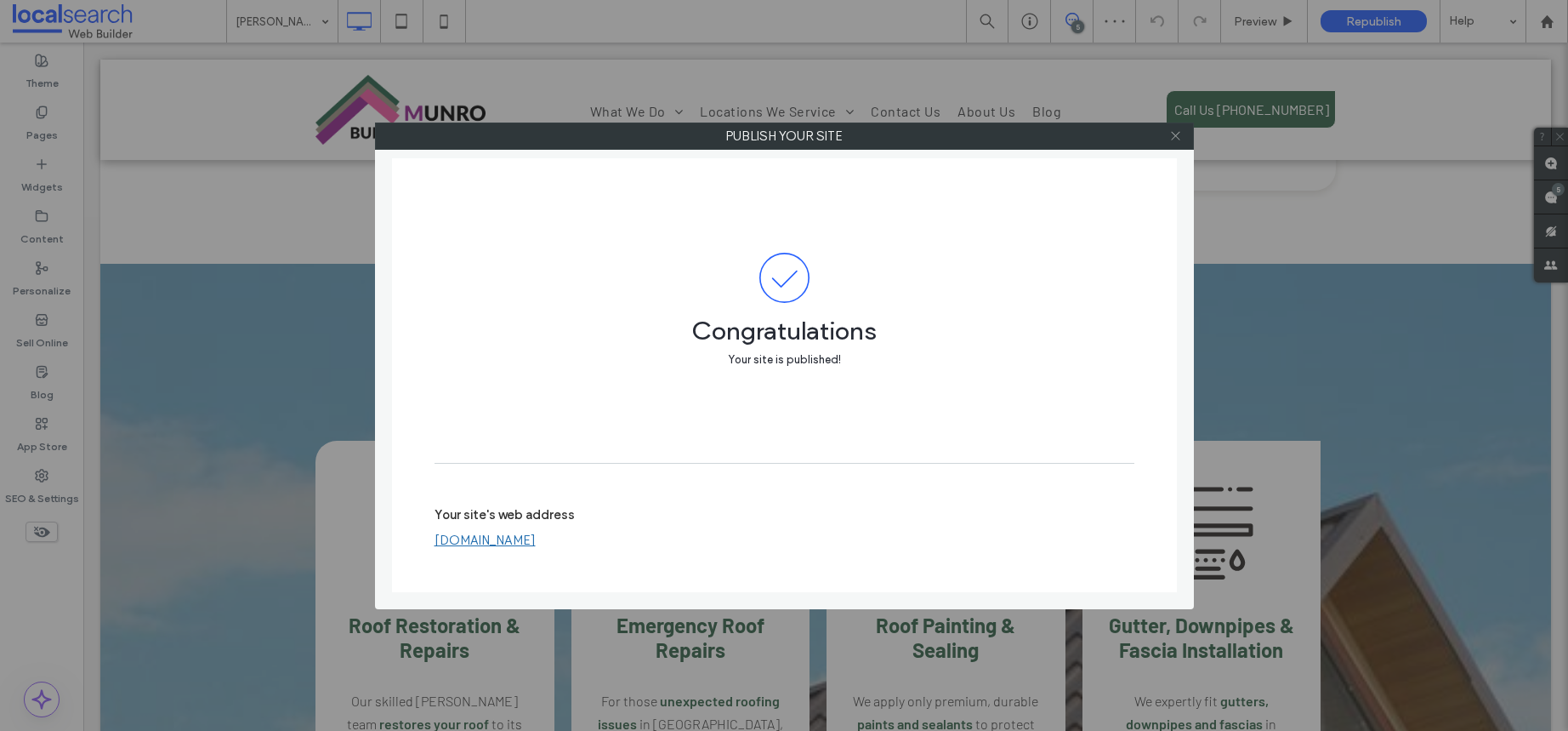
click at [1176, 131] on icon at bounding box center [1176, 136] width 13 height 13
